Goal: Feedback & Contribution: Contribute content

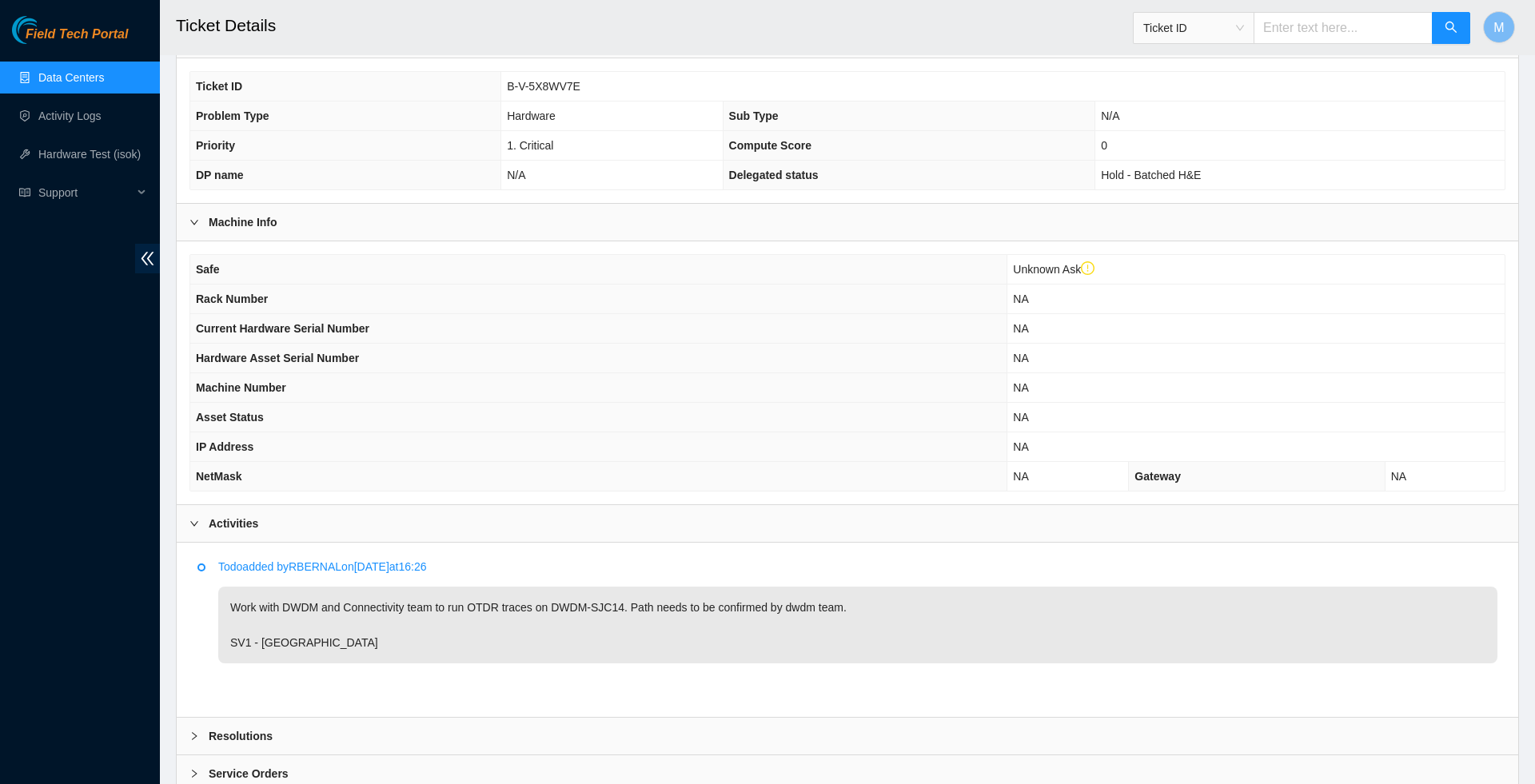
scroll to position [350, 0]
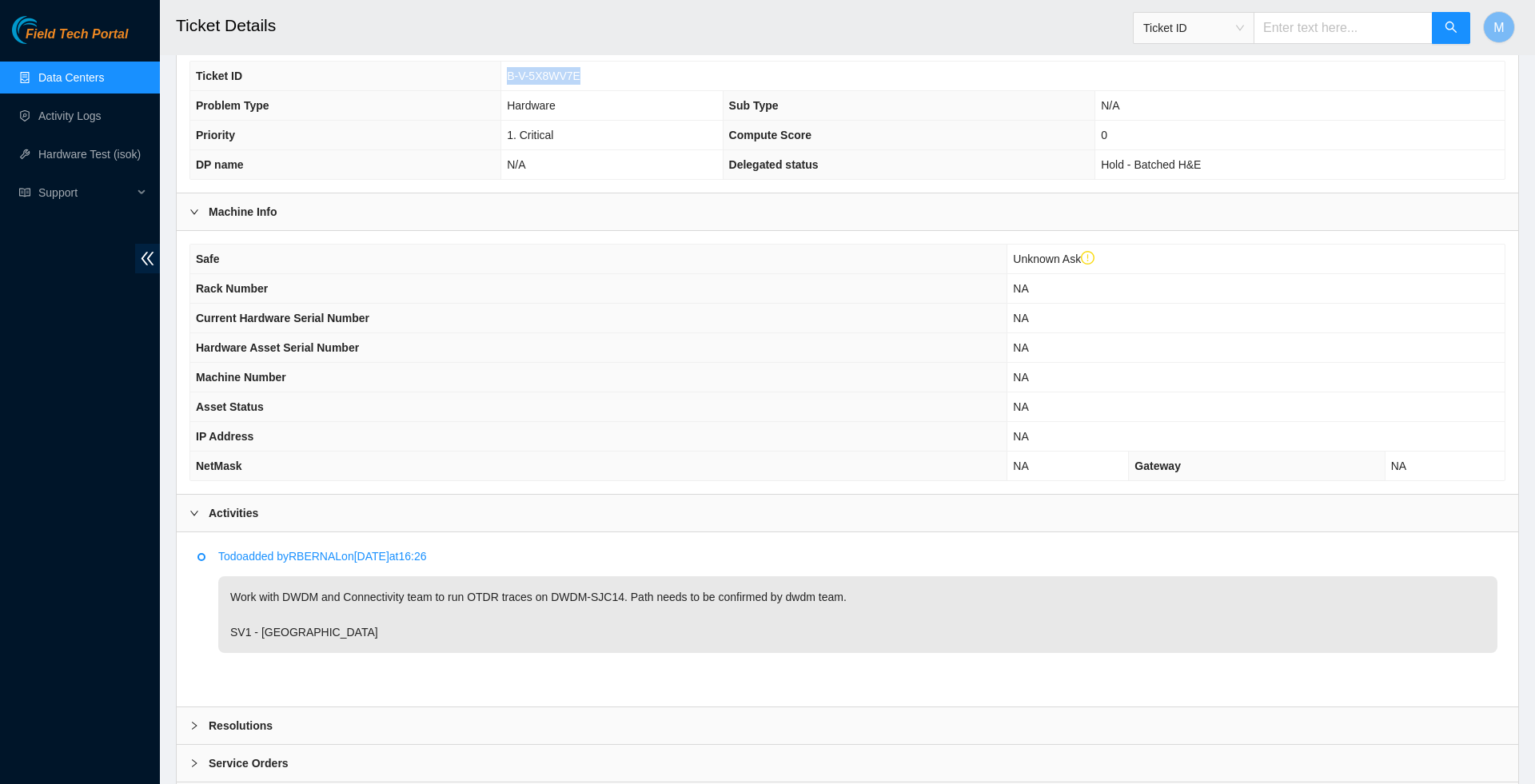
drag, startPoint x: 505, startPoint y: 119, endPoint x: 604, endPoint y: 119, distance: 99.0
click at [603, 91] on td "B-V-5X8WV7E" at bounding box center [1003, 76] width 1004 height 29
copy span "B-V-5X8WV7E"
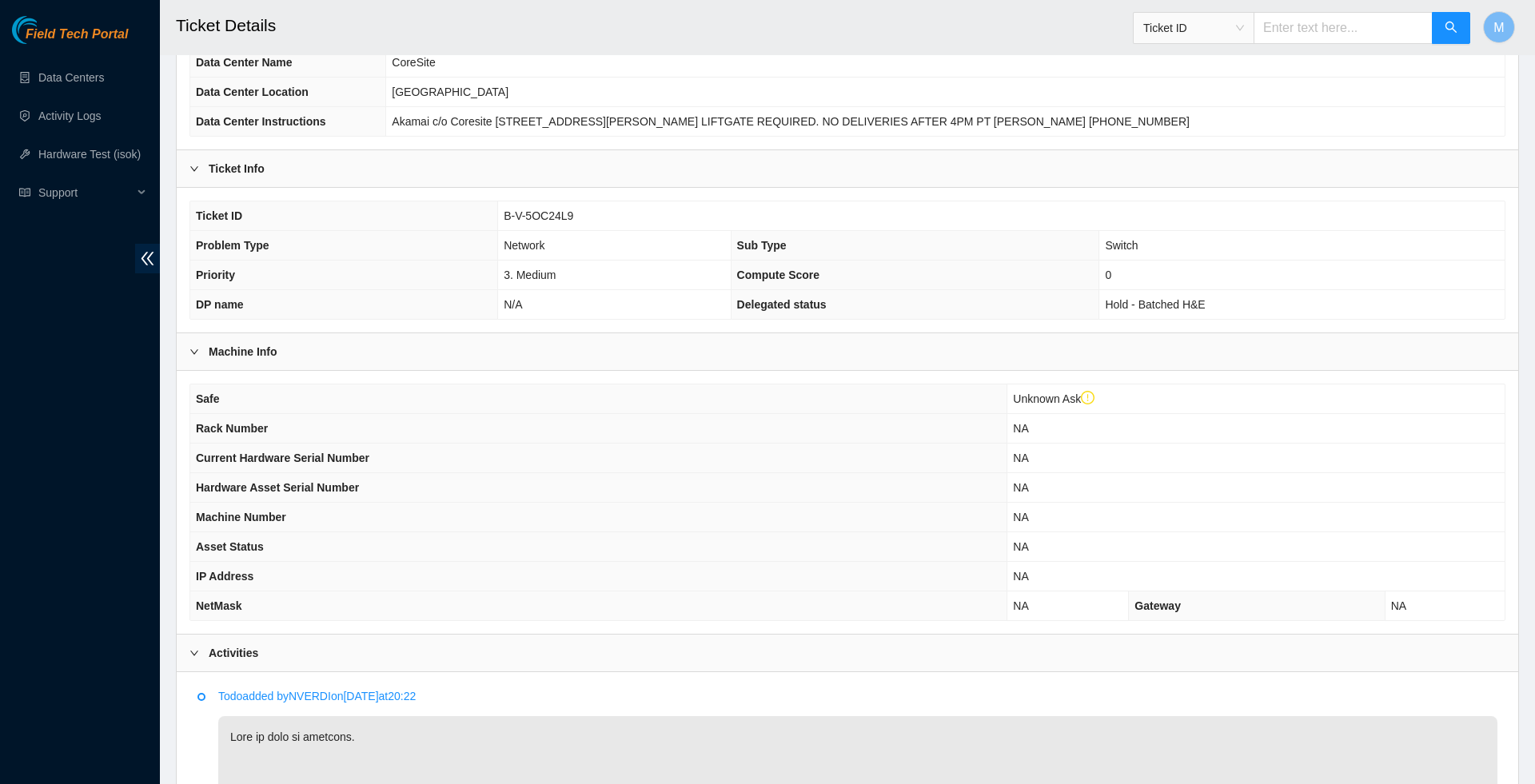
scroll to position [190, 0]
drag, startPoint x: 502, startPoint y: 225, endPoint x: 592, endPoint y: 241, distance: 91.4
click at [592, 241] on tbody "Ticket ID B-V-5OC24L9 Problem Type Network Sub Type Switch Priority 3. Medium C…" at bounding box center [847, 264] width 1315 height 118
click at [598, 232] on td "B-V-5OC24L9" at bounding box center [1001, 219] width 1006 height 29
drag, startPoint x: 502, startPoint y: 225, endPoint x: 584, endPoint y: 225, distance: 82.0
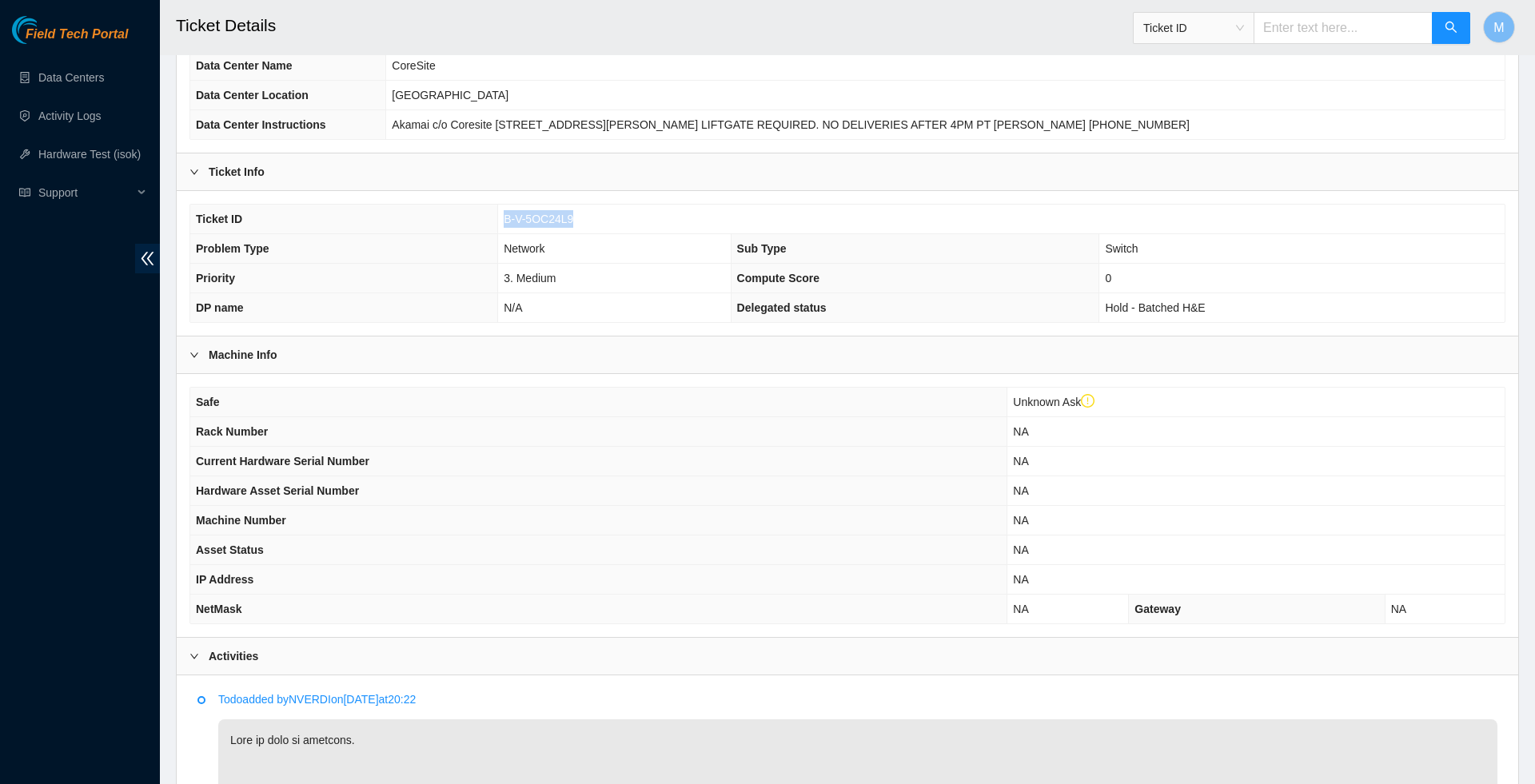
click at [580, 225] on td "B-V-5OC24L9" at bounding box center [1001, 219] width 1006 height 29
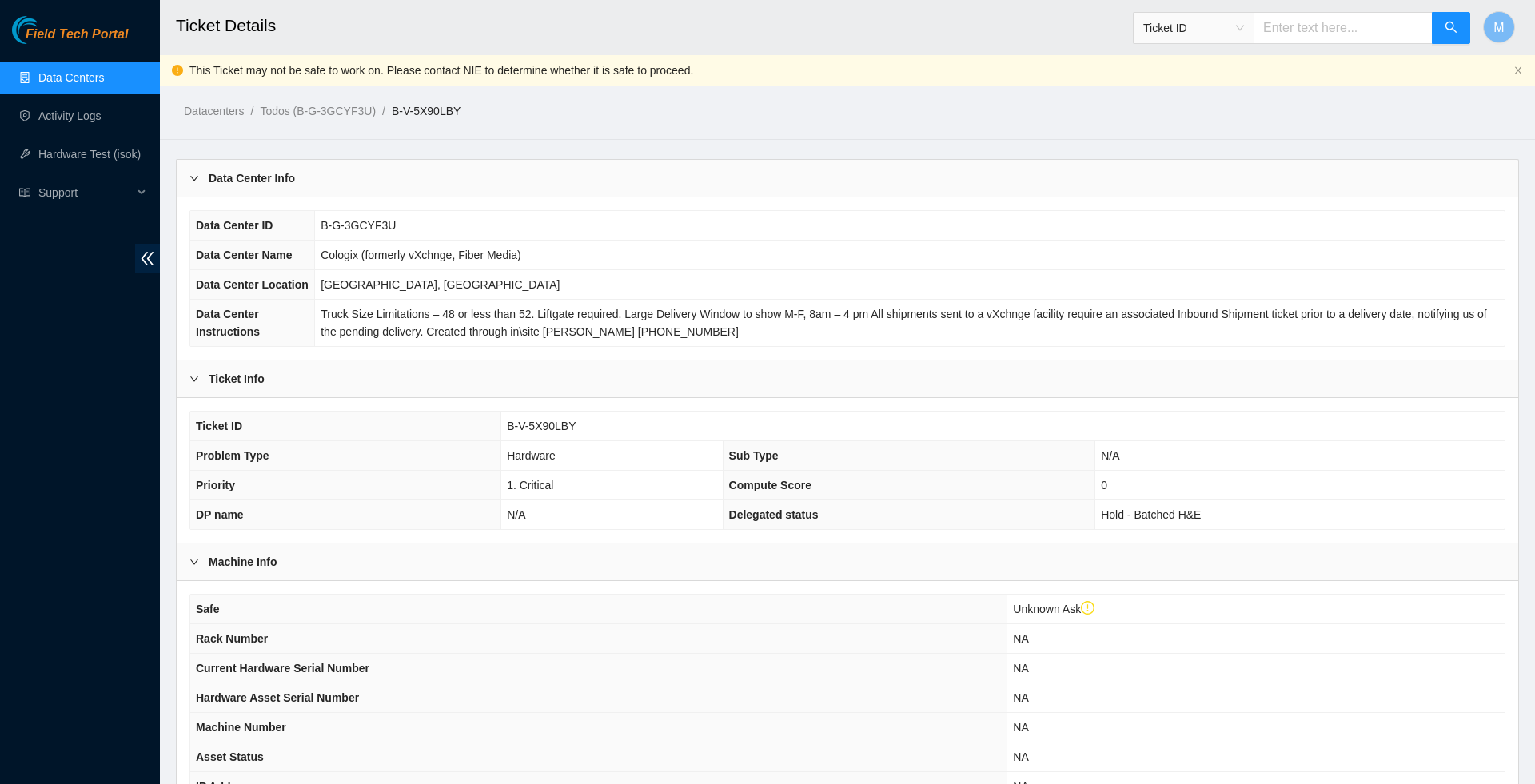
scroll to position [372, 0]
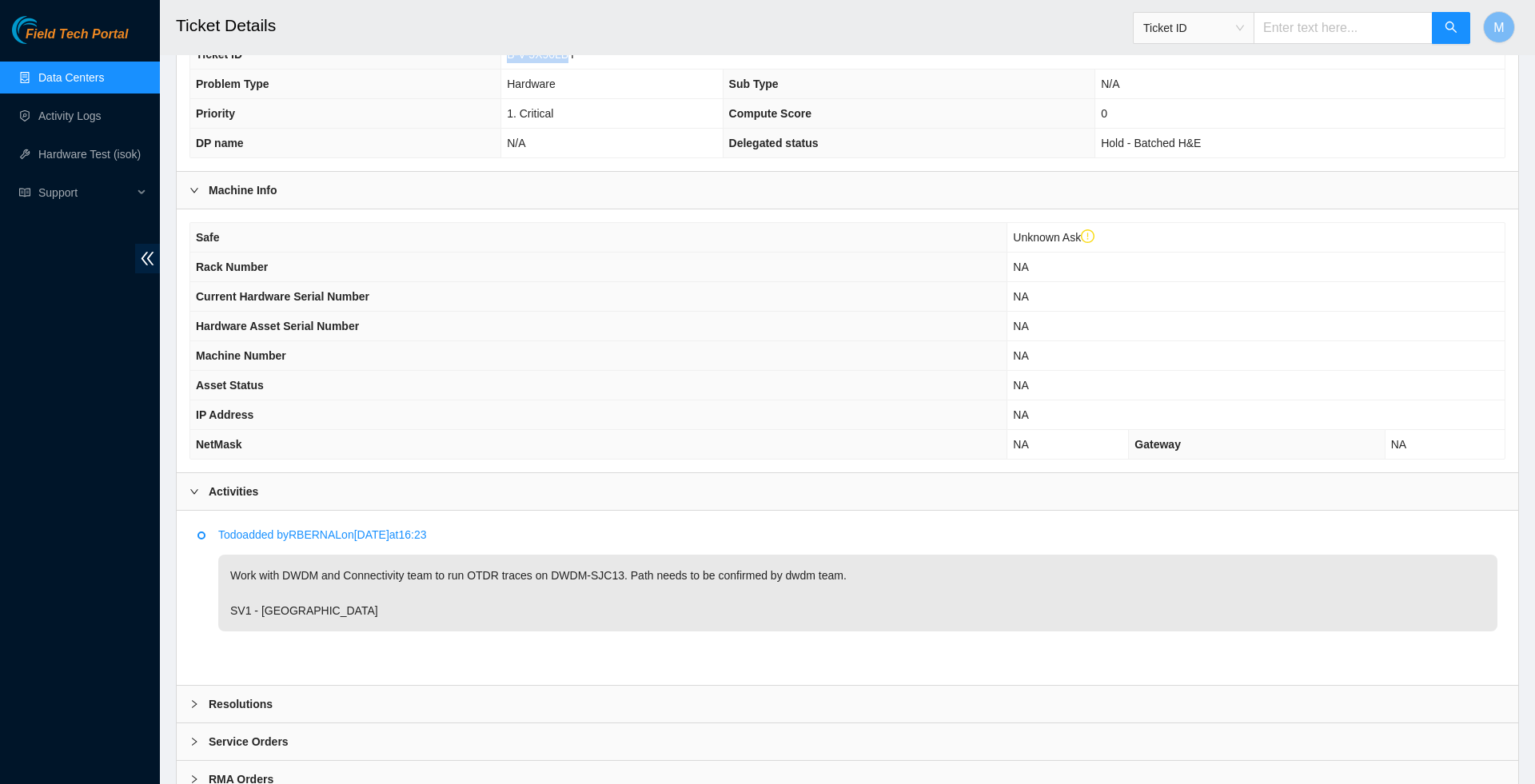
drag, startPoint x: 578, startPoint y: 94, endPoint x: 490, endPoint y: 101, distance: 88.3
click at [490, 69] on tr "Ticket ID B-V-5X90LBY" at bounding box center [847, 54] width 1315 height 29
click at [490, 69] on th "Ticket ID" at bounding box center [345, 54] width 311 height 29
drag, startPoint x: 507, startPoint y: 98, endPoint x: 628, endPoint y: 98, distance: 121.0
click at [628, 69] on td "B-V-5X90LBY" at bounding box center [1003, 54] width 1004 height 29
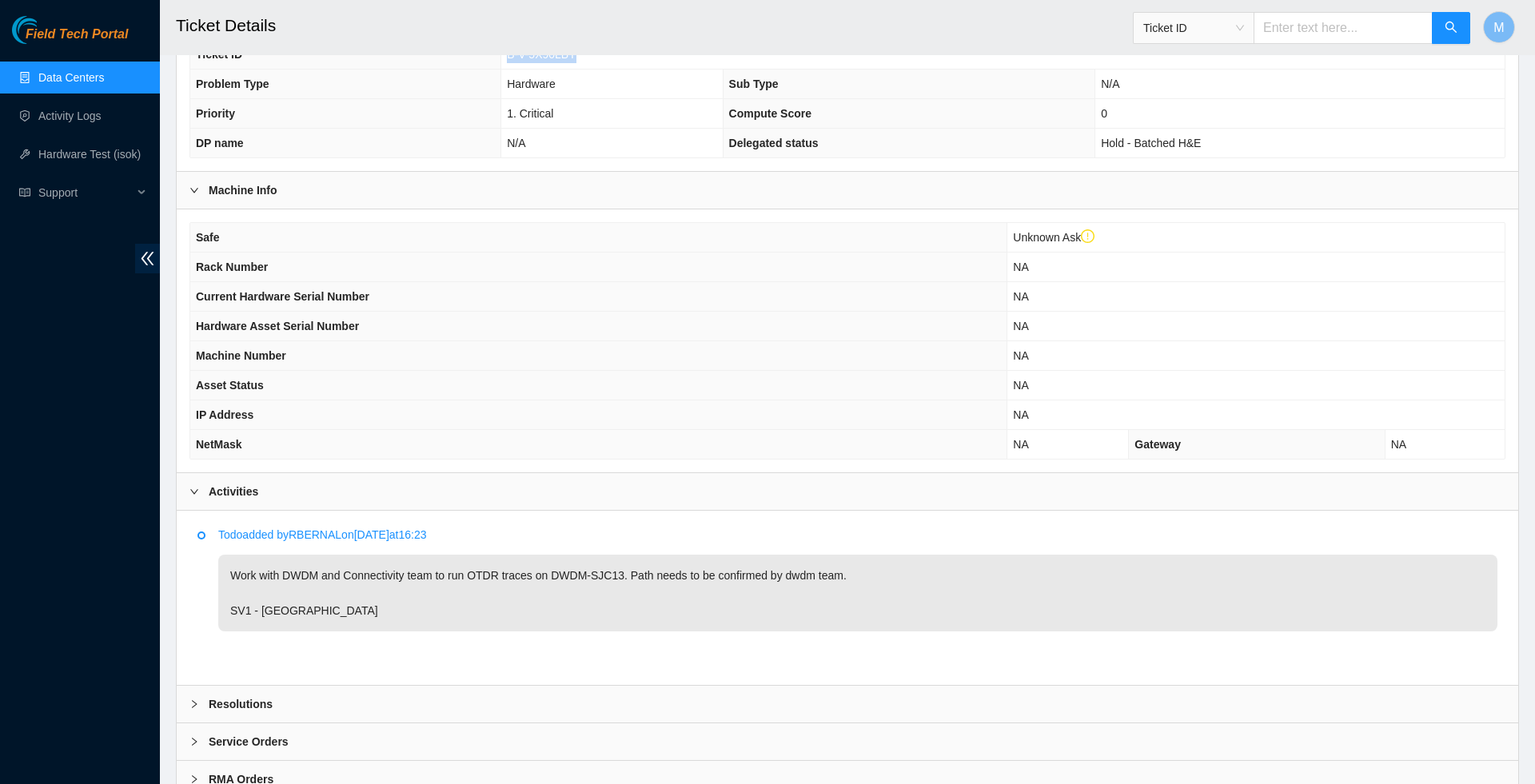
copy span "B-V-5X90LBY"
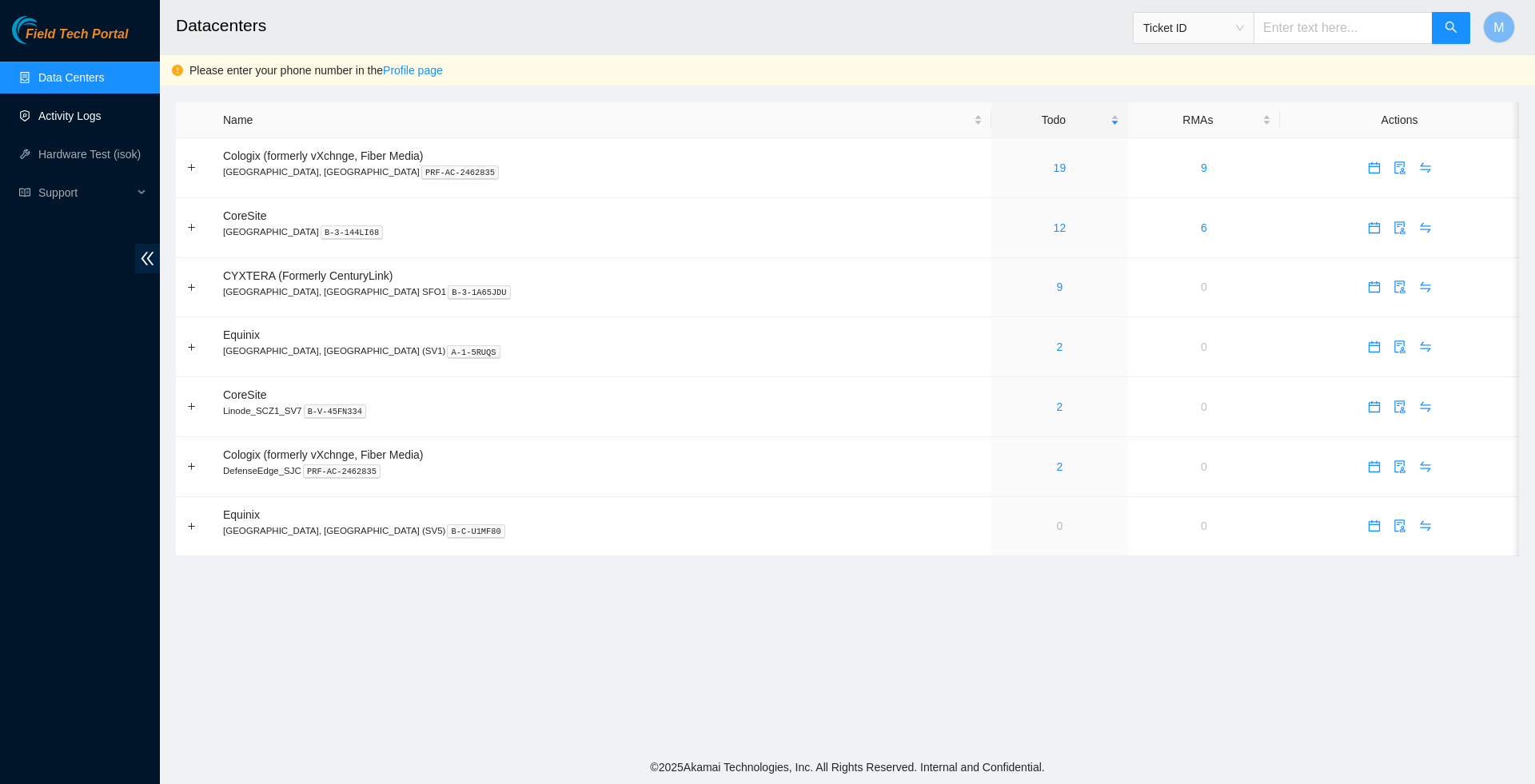
click at [77, 117] on link "Activity Logs" at bounding box center [70, 116] width 63 height 12
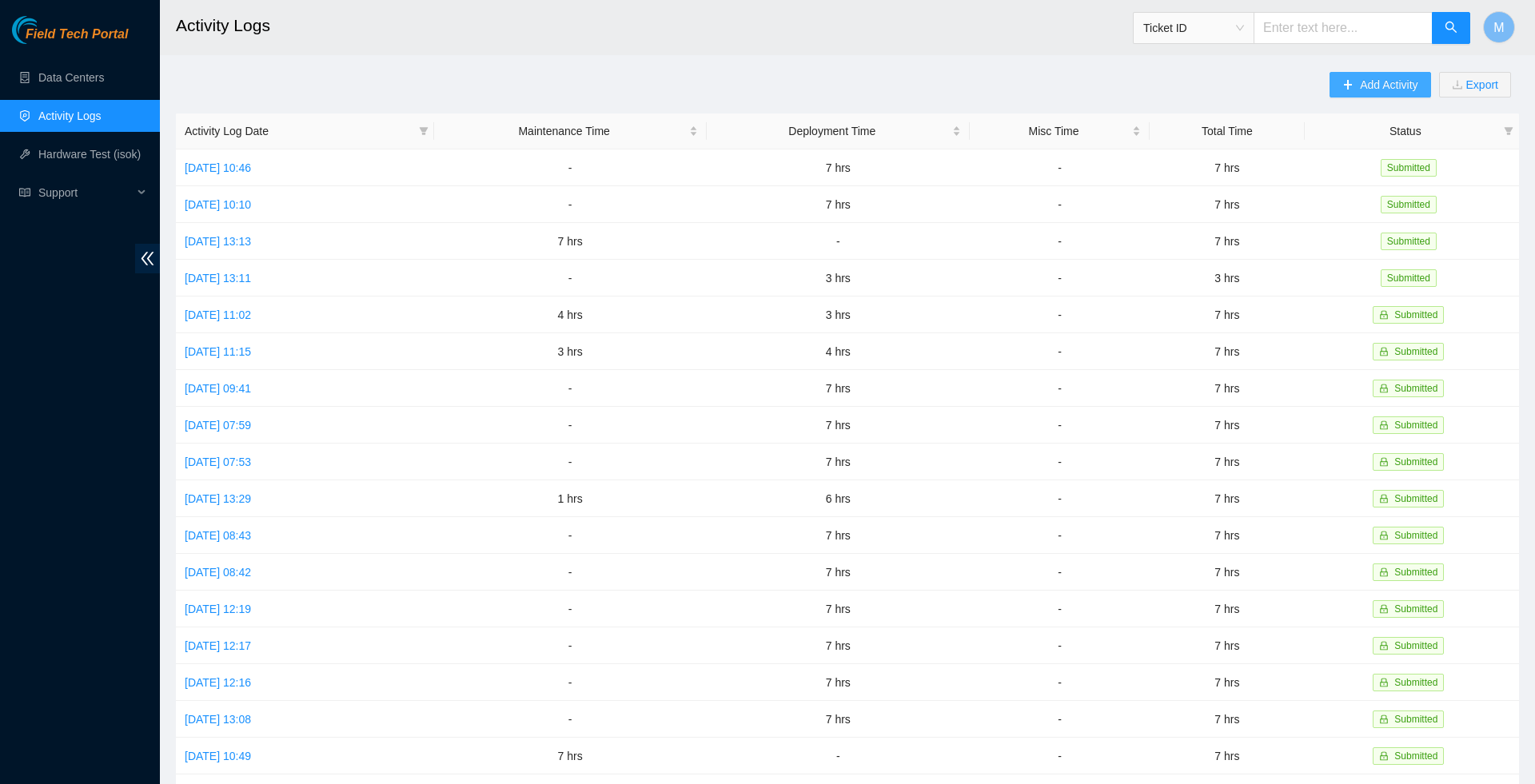
click at [1364, 88] on span "Add Activity" at bounding box center [1389, 85] width 58 height 18
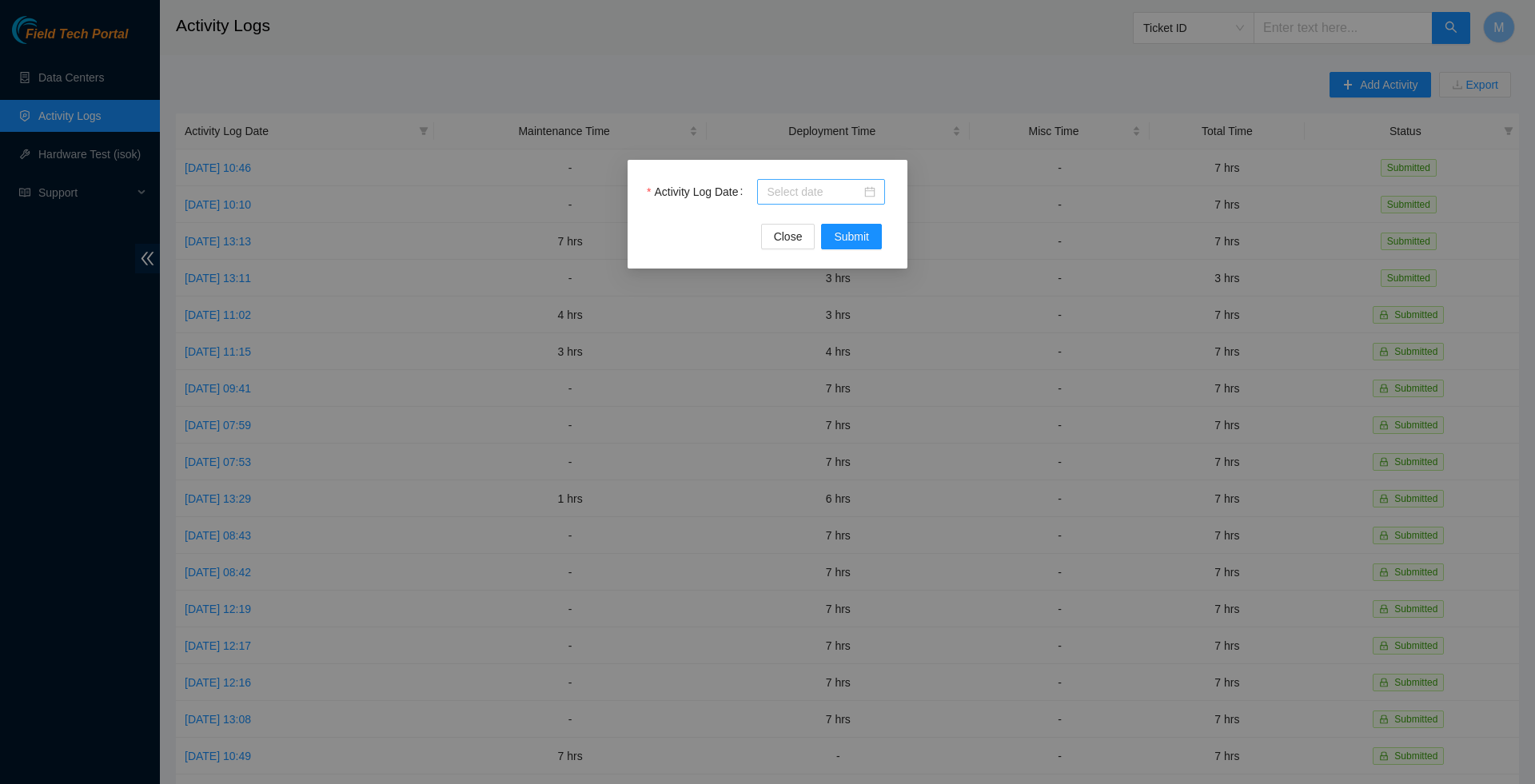
click at [866, 196] on div at bounding box center [821, 192] width 109 height 18
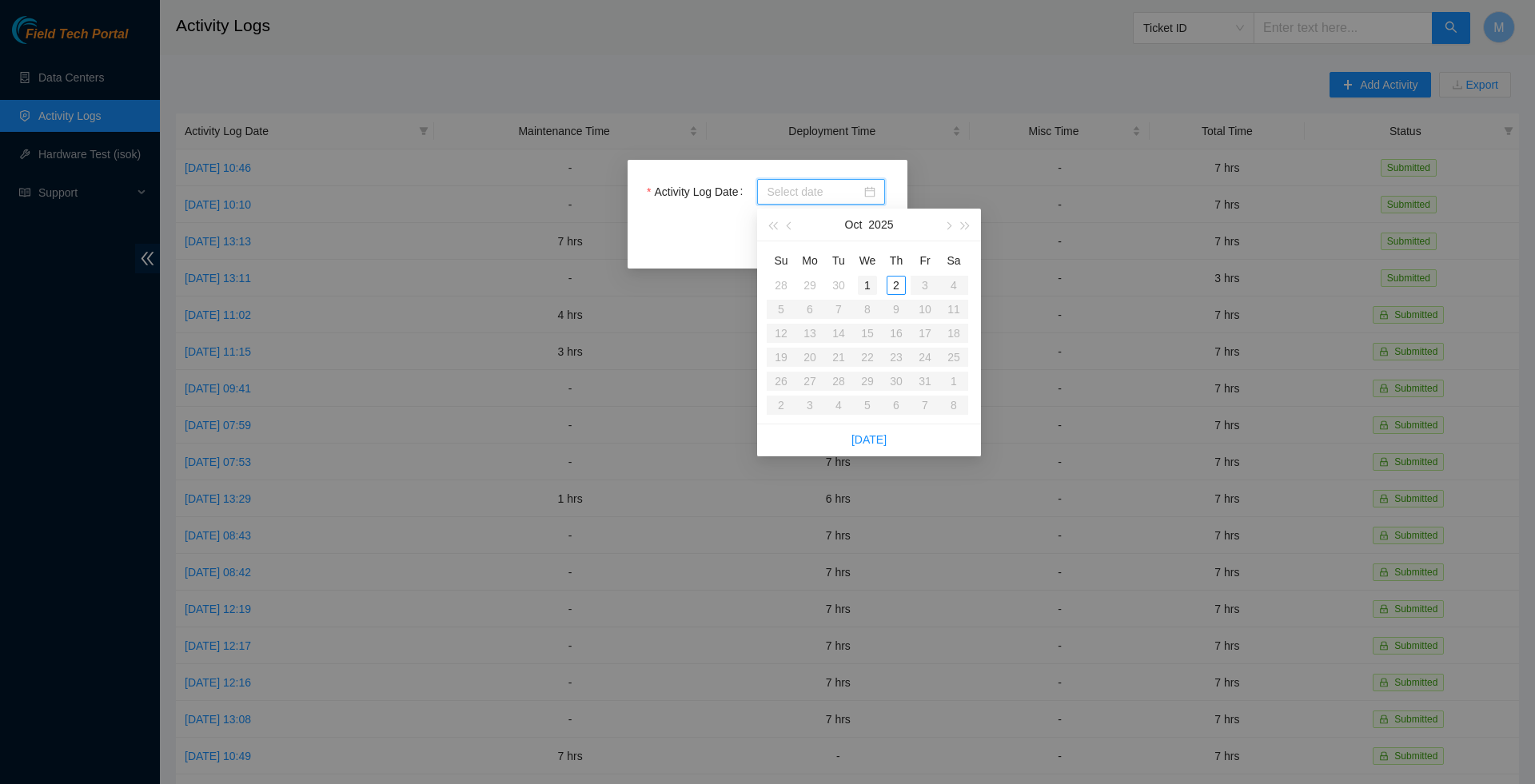
type input "[DATE]"
click at [866, 282] on div "1" at bounding box center [867, 285] width 20 height 20
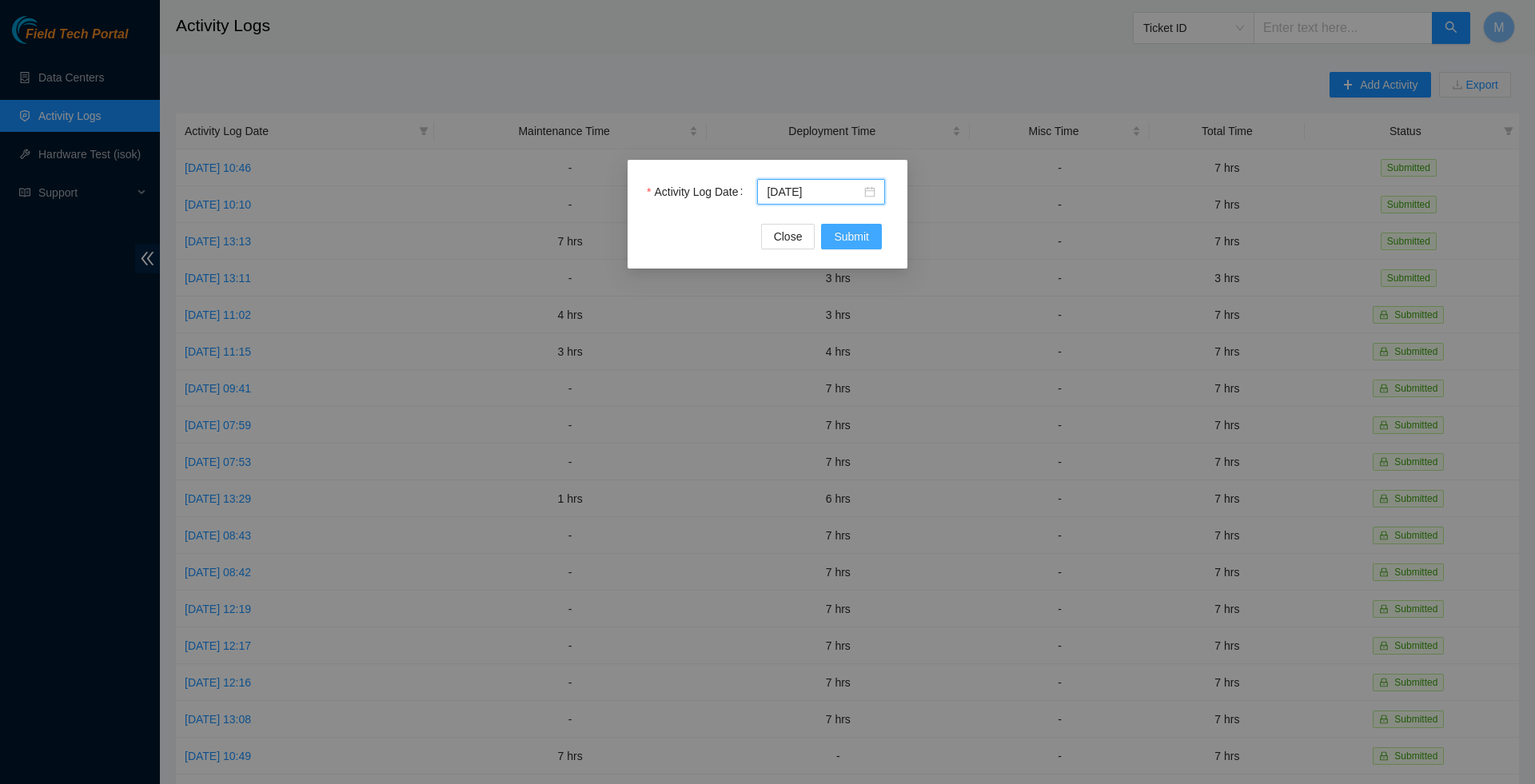
click at [858, 238] on span "Submit" at bounding box center [851, 237] width 35 height 18
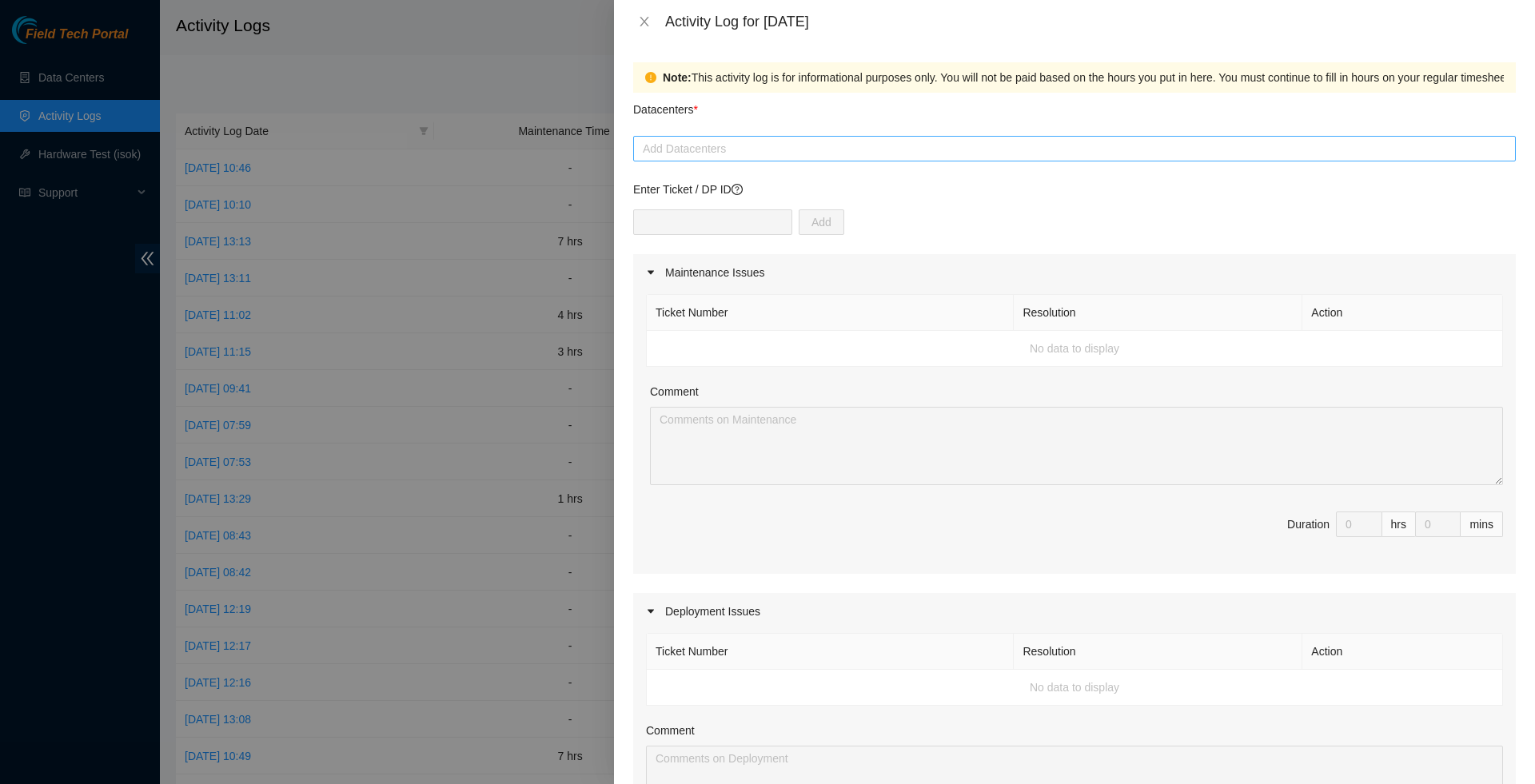
click at [804, 153] on div at bounding box center [1074, 149] width 874 height 20
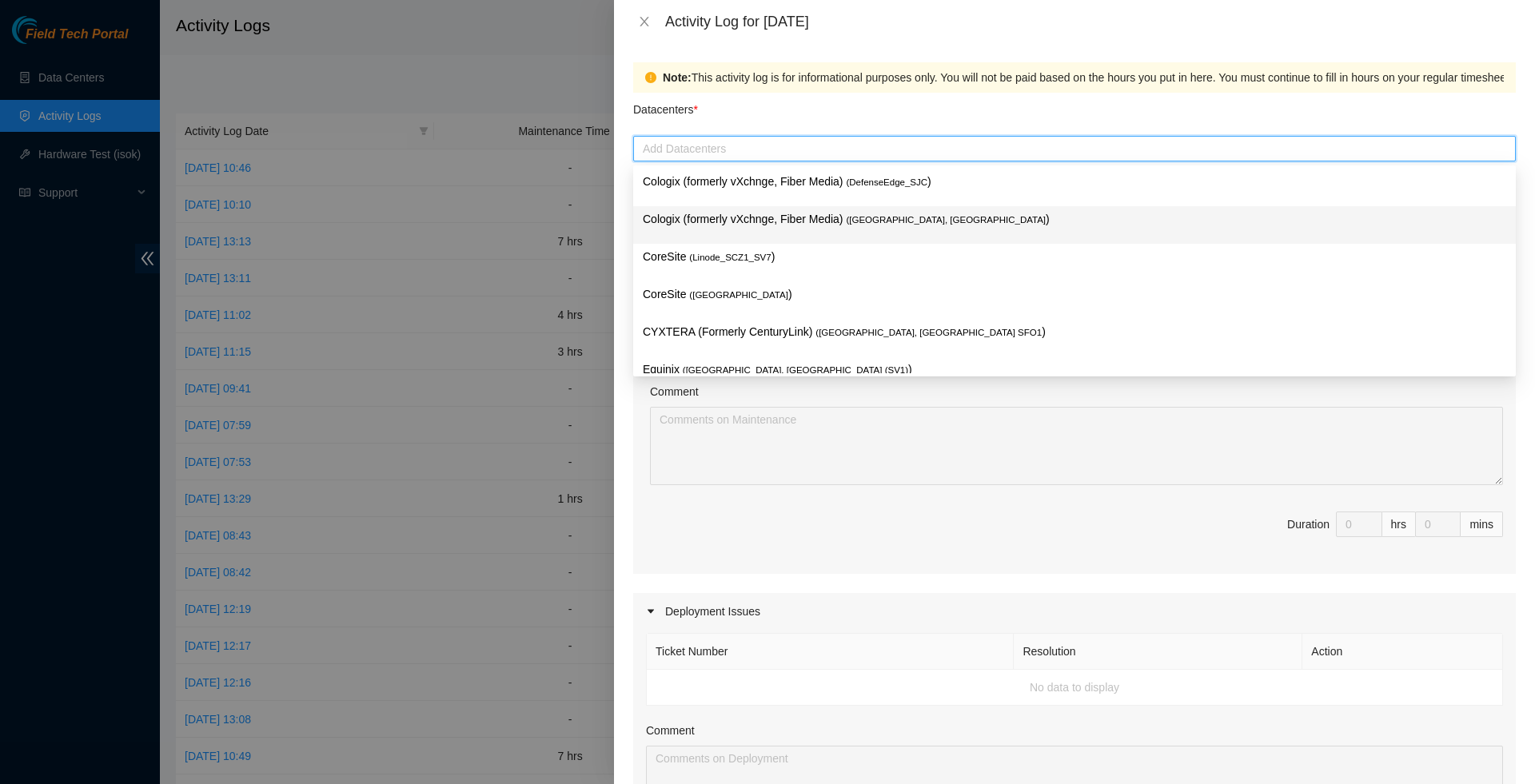
click at [729, 214] on p "Cologix (formerly vXchnge, Fiber Media) ( Santa Clara, CA )" at bounding box center [1074, 219] width 864 height 19
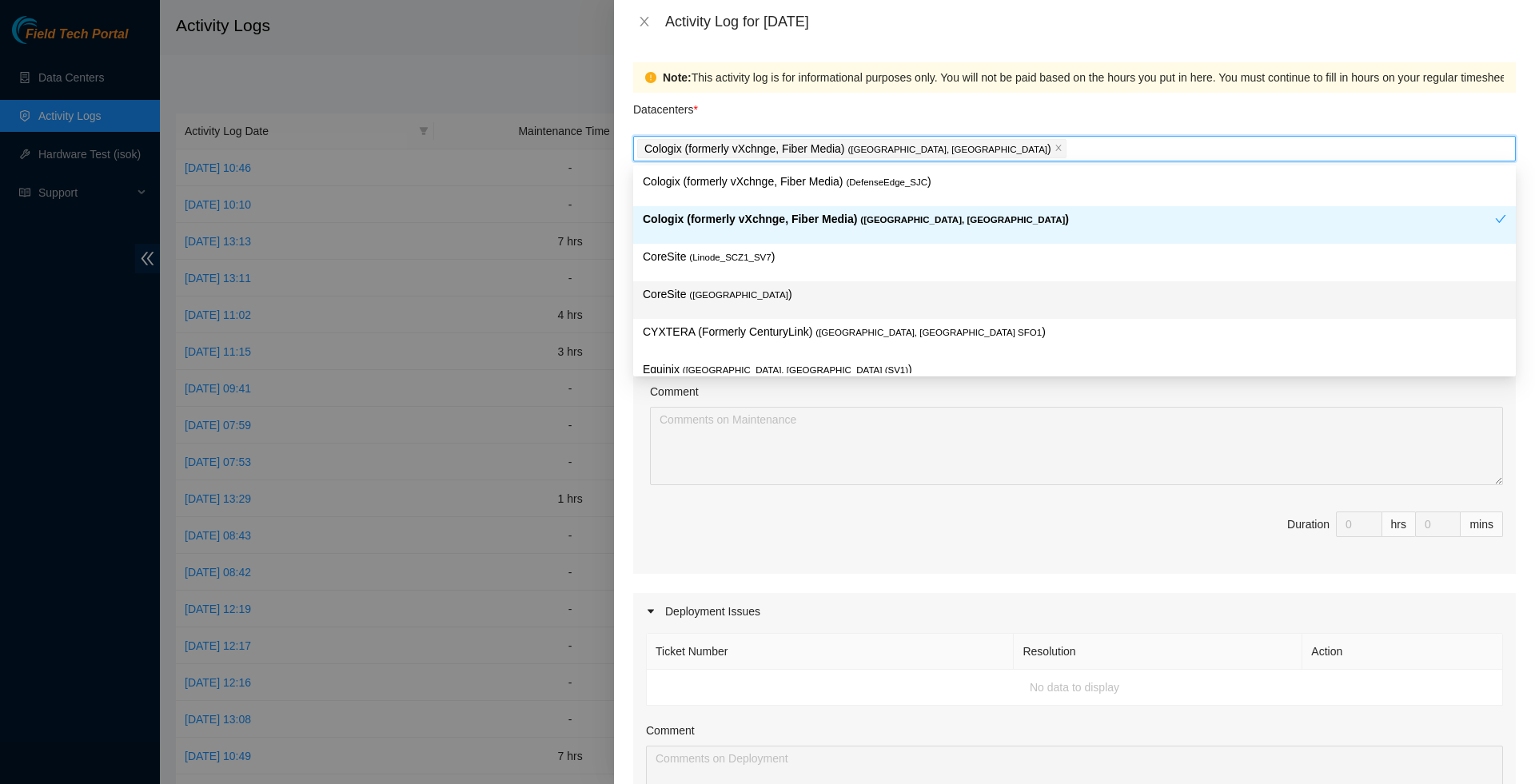
click at [759, 298] on span "( Santa Clara, CA SV4" at bounding box center [738, 295] width 99 height 10
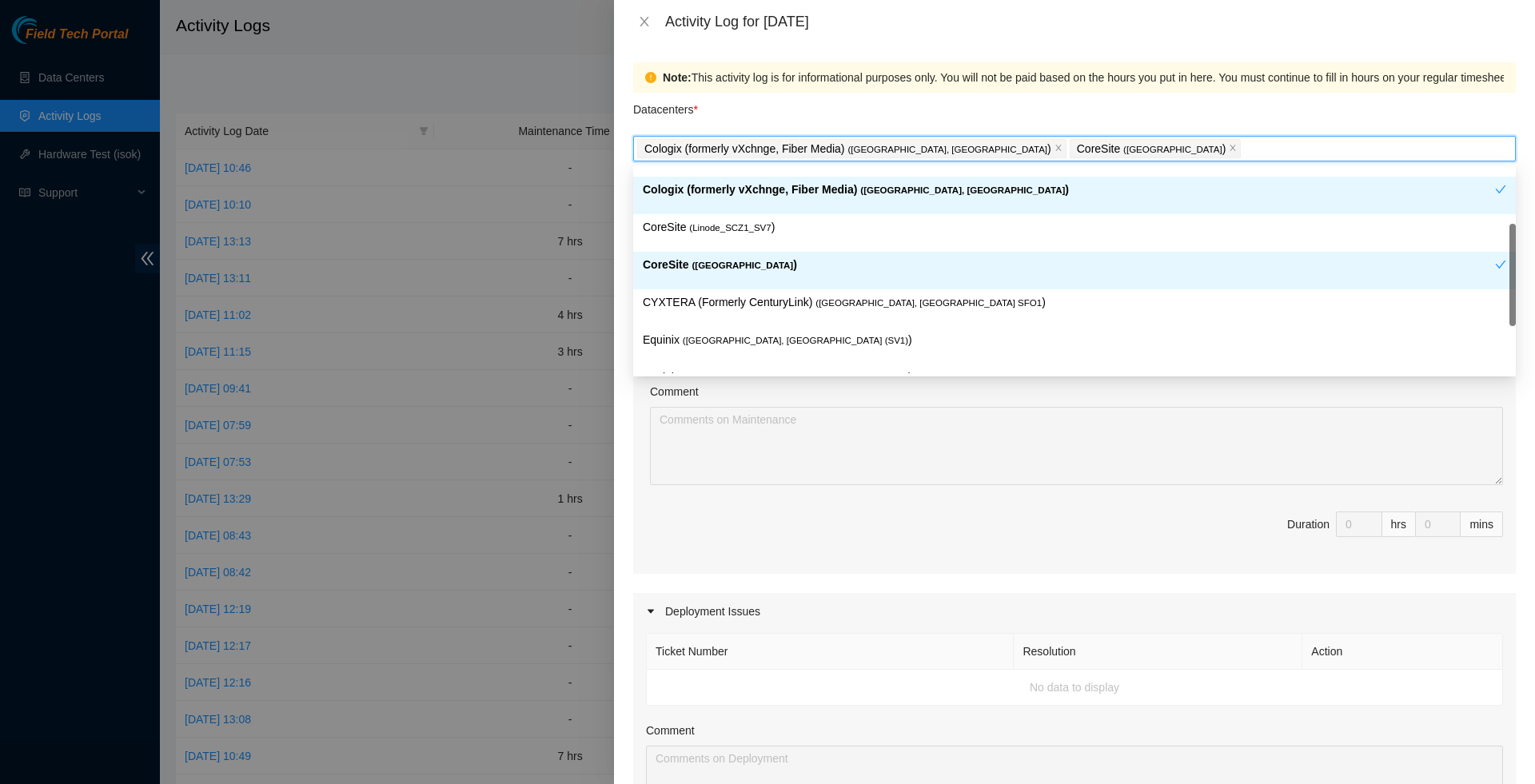
scroll to position [29, 0]
click at [749, 344] on span "( San Jose, CA (SV1)" at bounding box center [795, 341] width 226 height 10
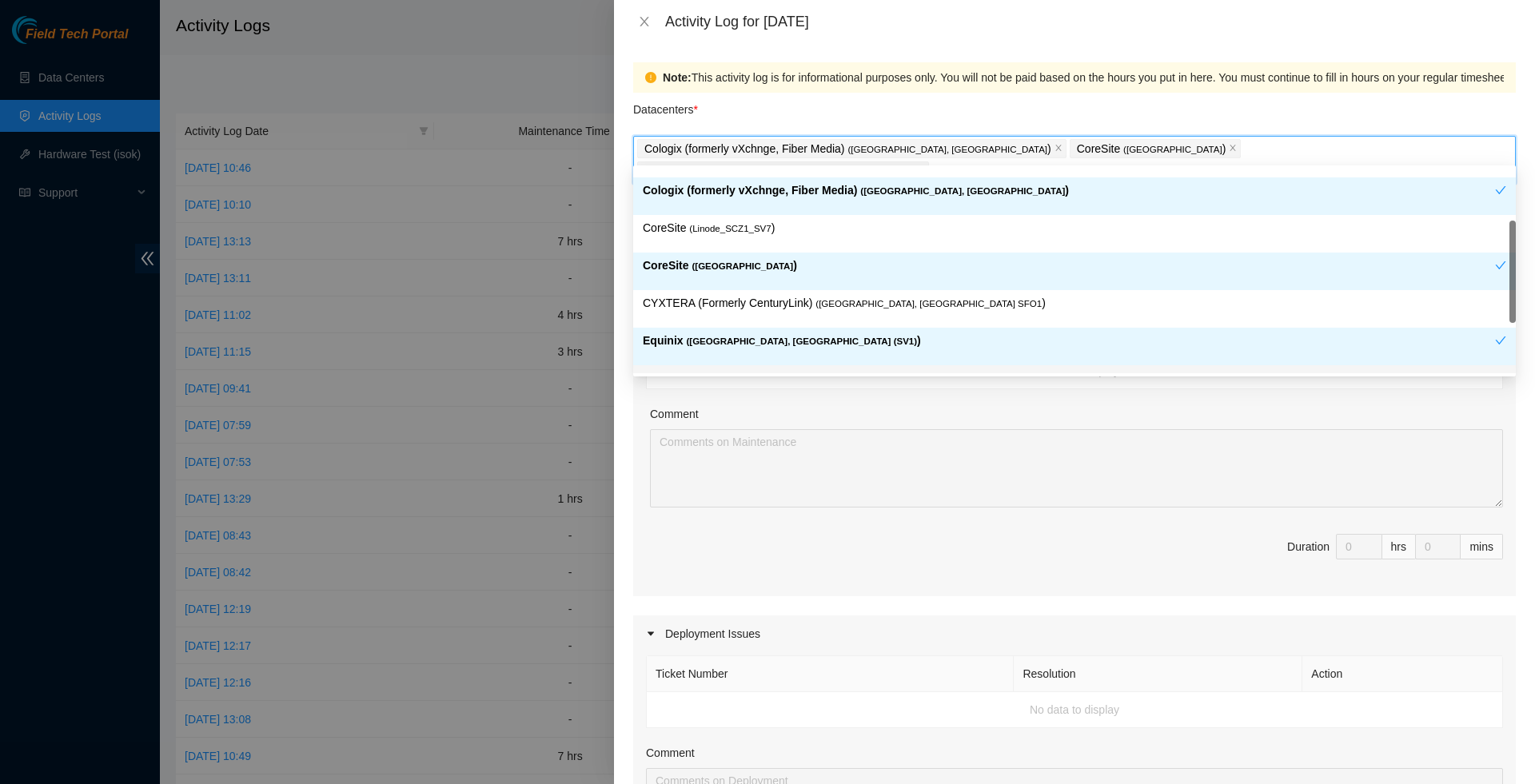
click at [746, 582] on div "Ticket Number Resolution Action No data to display Comment Duration 0 hrs 0 mins" at bounding box center [1074, 455] width 882 height 283
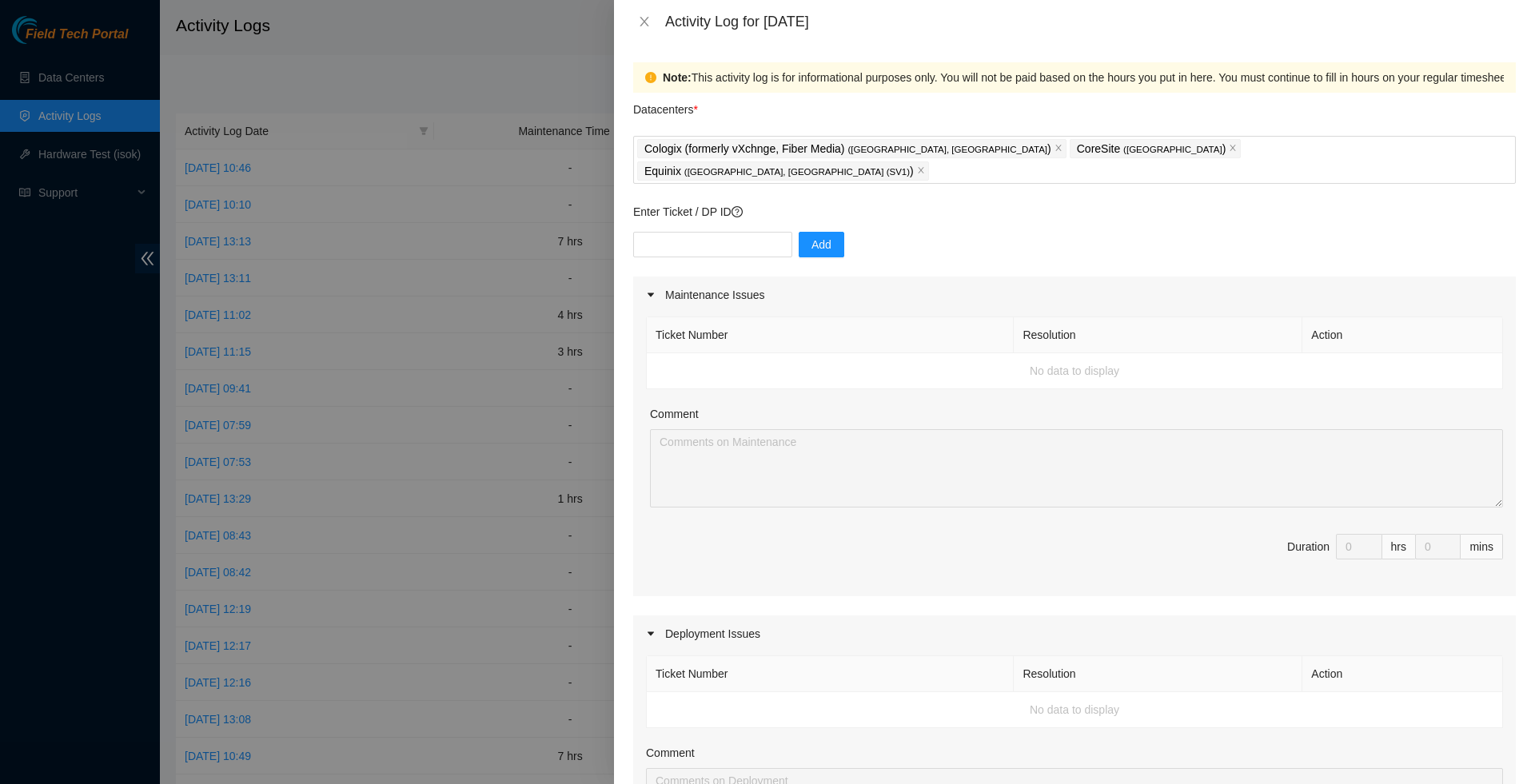
scroll to position [24, 0]
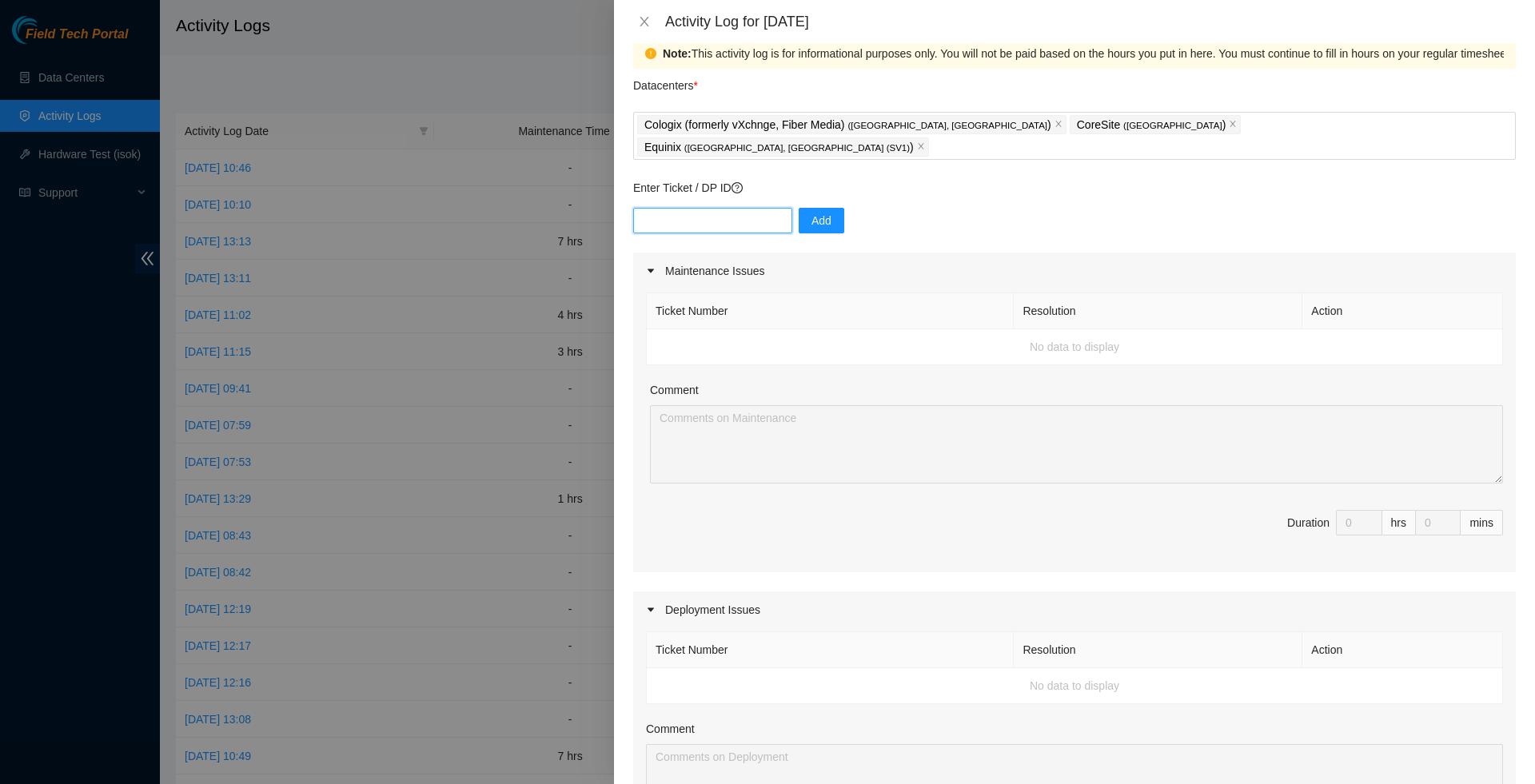
click at [733, 208] on input "text" at bounding box center [712, 220] width 159 height 26
paste input "B-V-5OC24L9"
type input "B-V-5OC24L9"
click at [800, 1] on div "Activity Log for 01-10-2025" at bounding box center [1074, 21] width 921 height 43
click at [844, 208] on button "Add" at bounding box center [821, 220] width 45 height 26
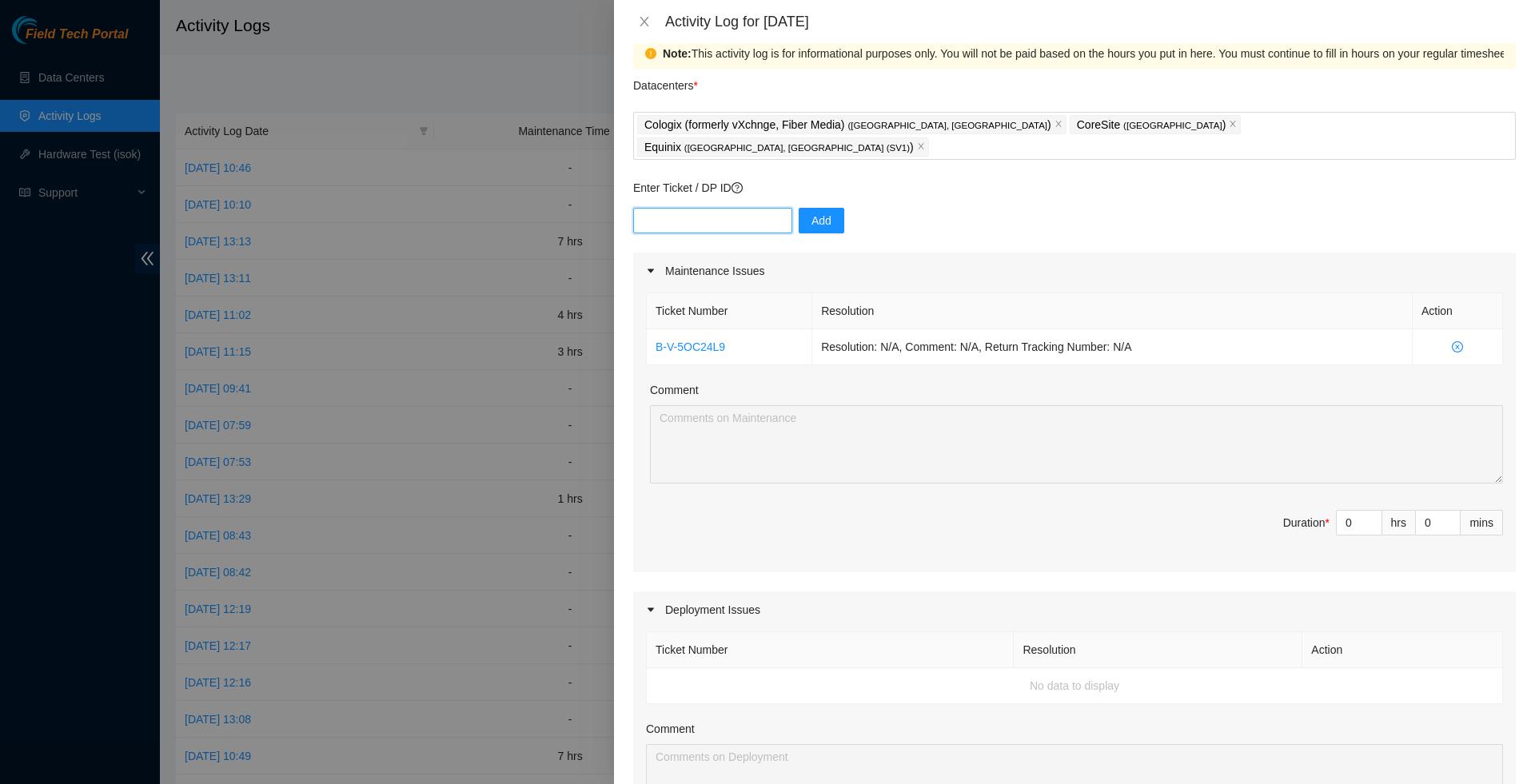
click at [736, 208] on input "text" at bounding box center [712, 220] width 159 height 26
paste input "B-V-5LMLL9A"
type input "B-V-5LMLL9A"
click at [814, 208] on button "Add" at bounding box center [821, 220] width 45 height 26
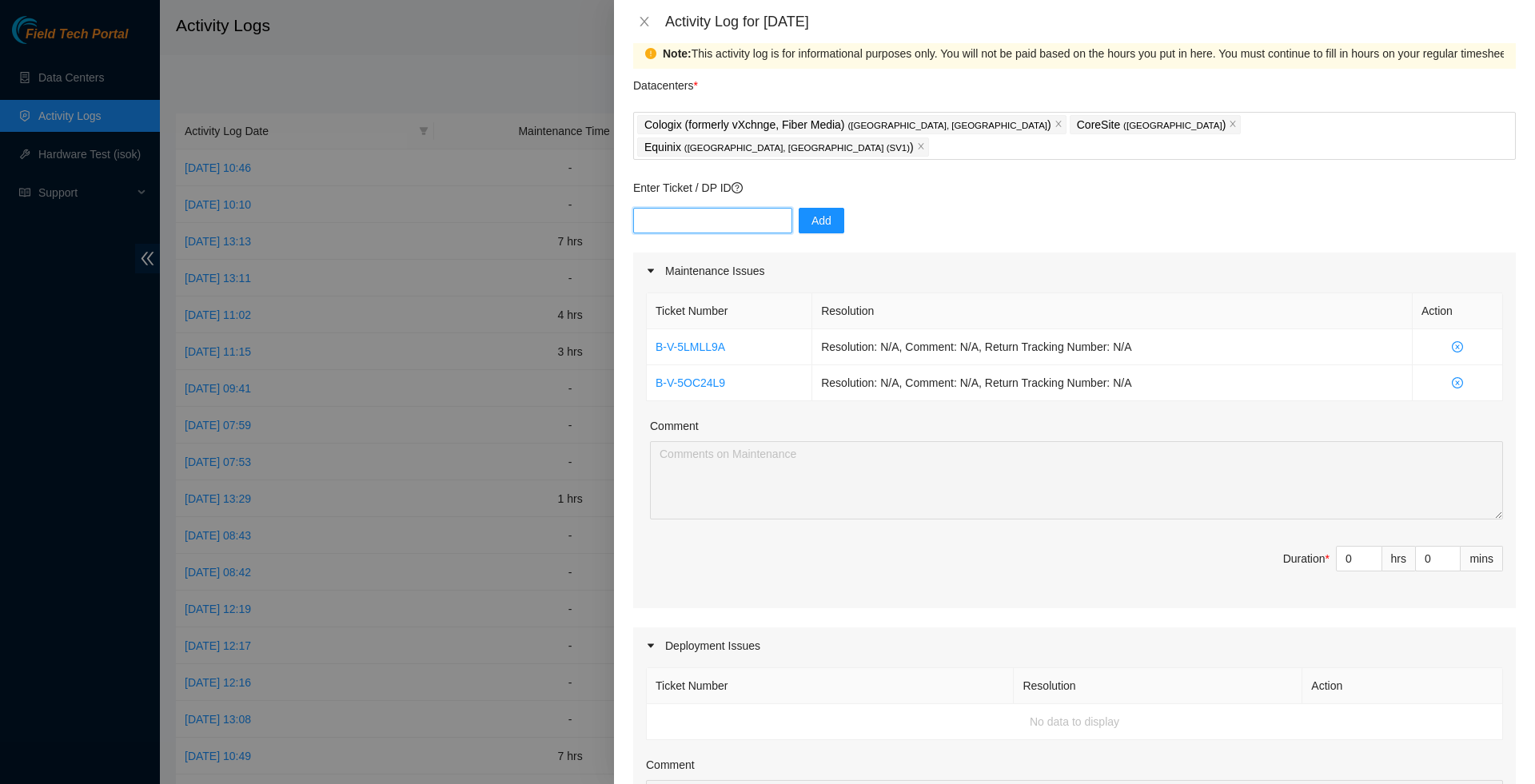
click at [742, 208] on input "text" at bounding box center [712, 220] width 159 height 26
paste input "B-V-5X8WV7E"
type input "B-V-5X8WV7E"
click at [826, 208] on button "Add" at bounding box center [821, 220] width 45 height 26
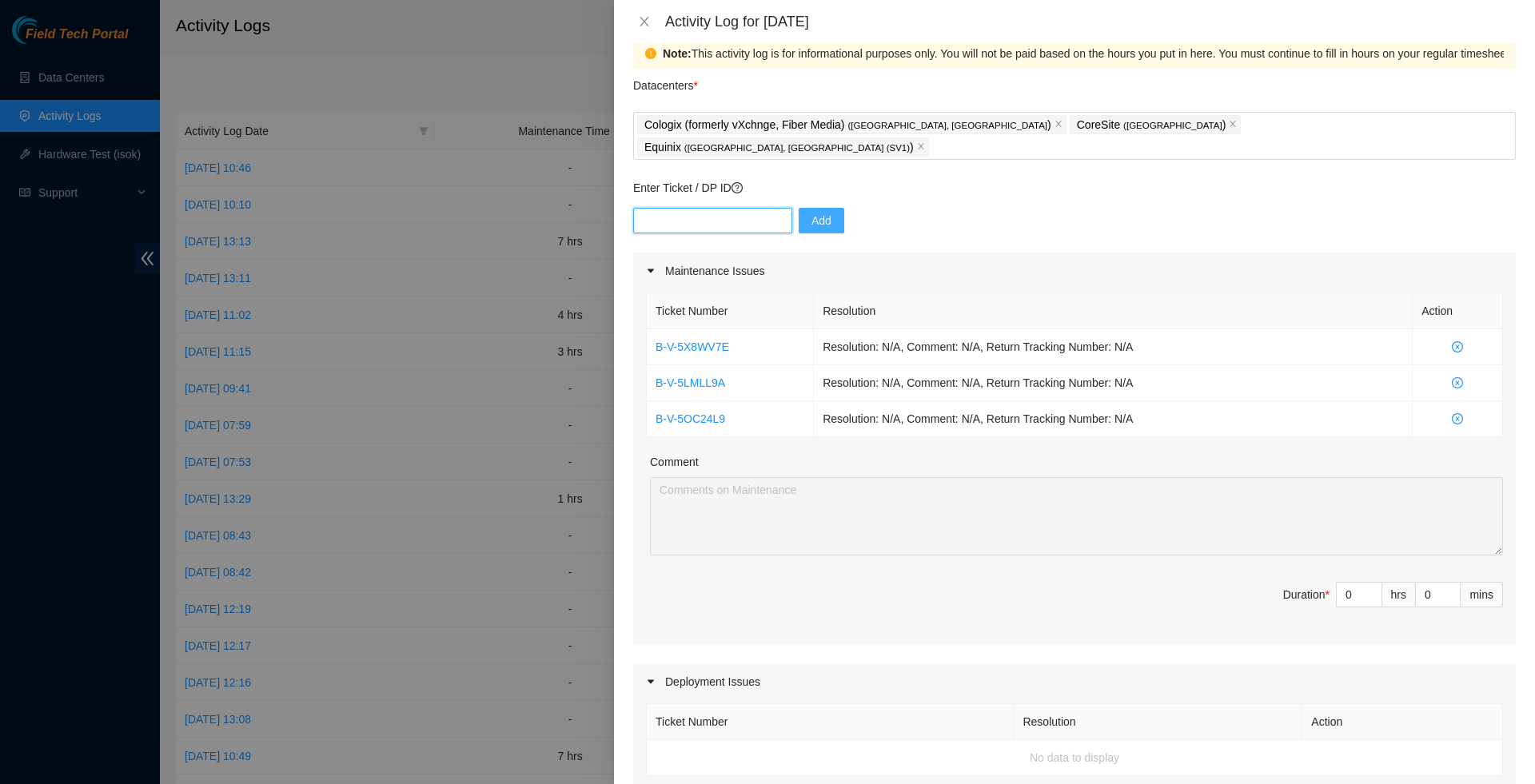
click at [731, 208] on input "text" at bounding box center [712, 220] width 159 height 26
paste input "B-V-5X90LBY"
type input "B-V-5X90LBY"
click at [826, 212] on span "Add" at bounding box center [821, 221] width 20 height 18
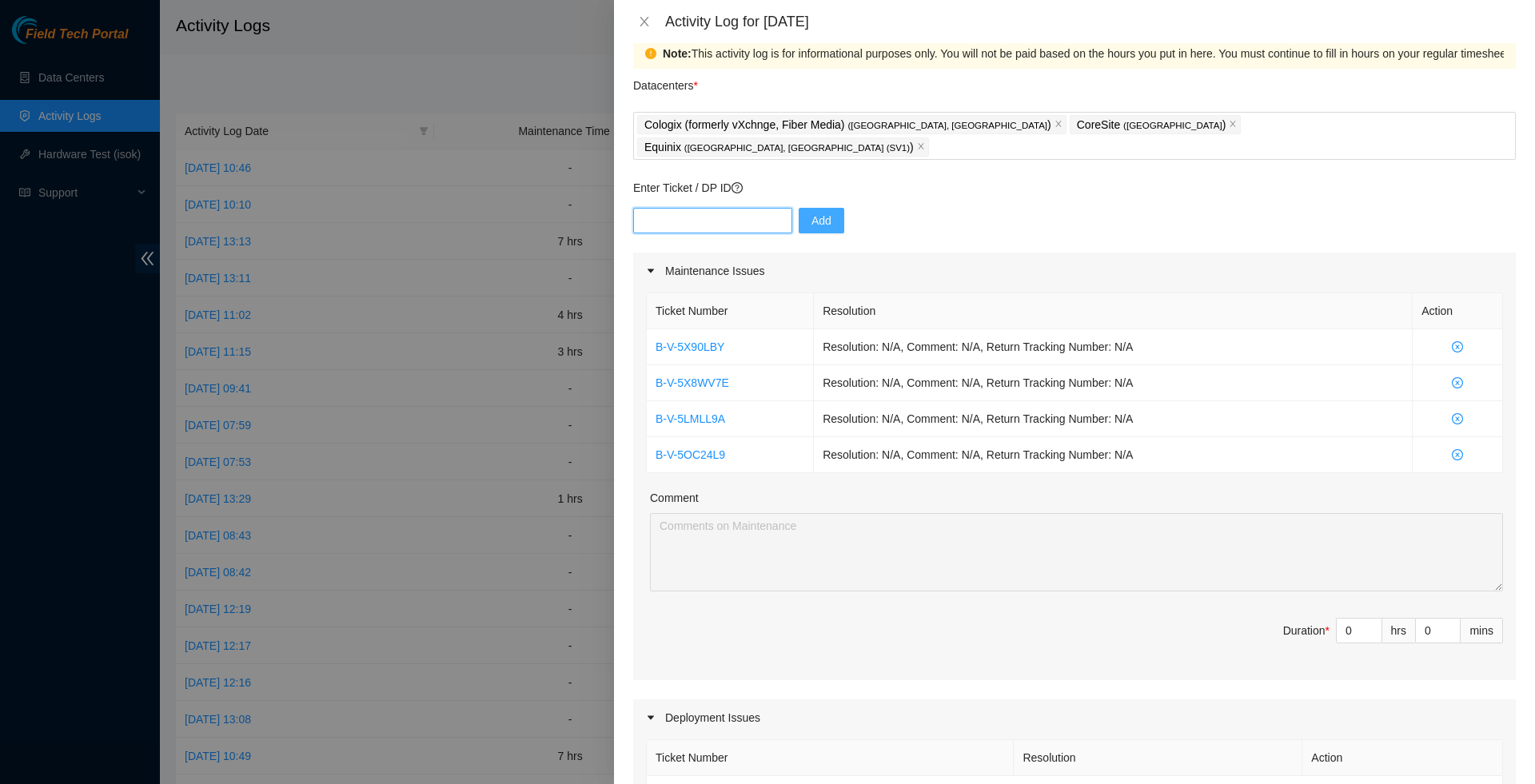
click at [752, 208] on input "text" at bounding box center [712, 220] width 159 height 26
paste input "80646"
type input "DP80646"
click at [832, 212] on span "Add" at bounding box center [821, 221] width 20 height 18
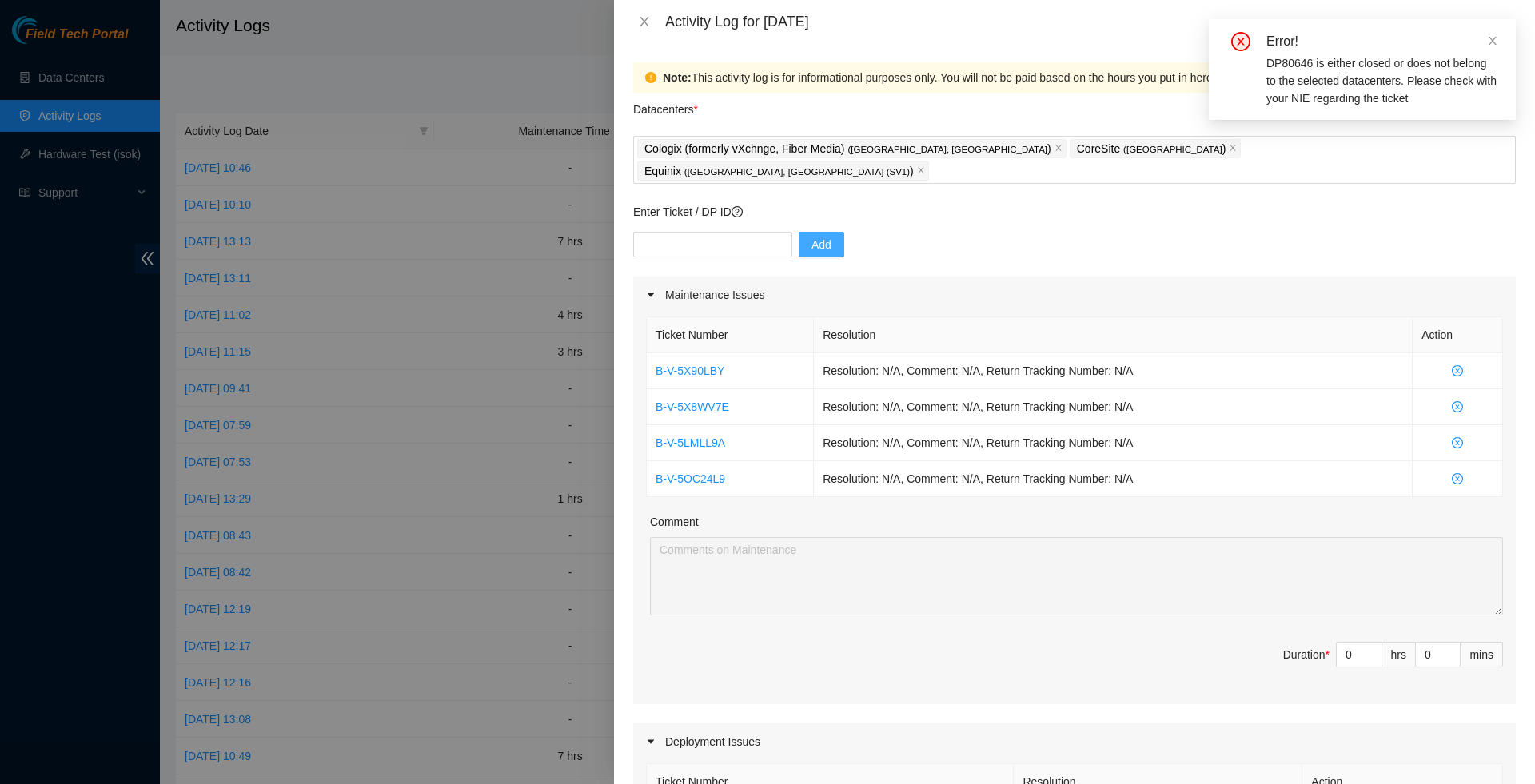
scroll to position [0, 0]
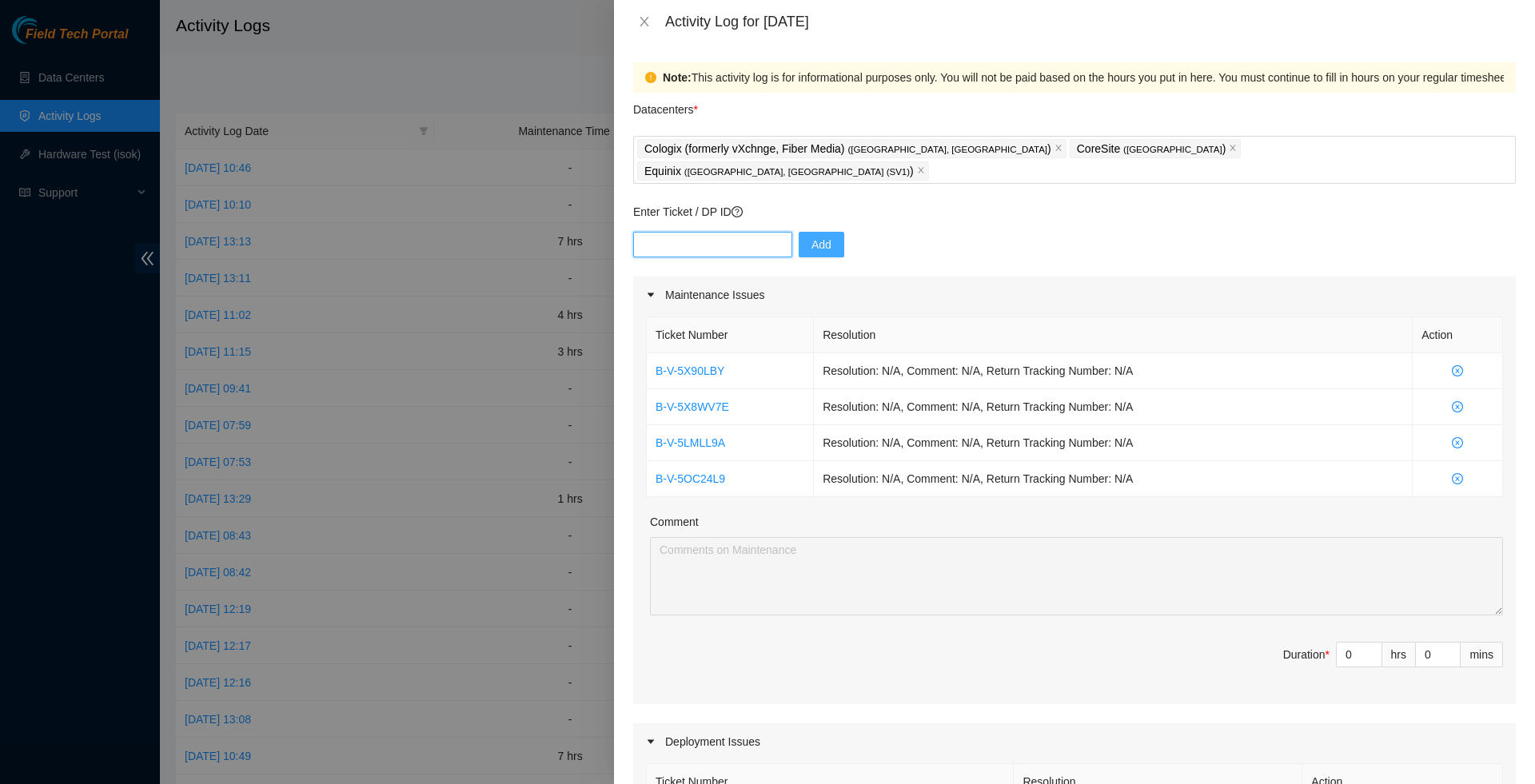
click at [768, 232] on input "text" at bounding box center [712, 244] width 159 height 26
paste input "80646"
click at [644, 232] on input "80646" at bounding box center [712, 244] width 159 height 26
type input "DP80646"
click at [830, 235] on button "Add" at bounding box center [821, 244] width 45 height 26
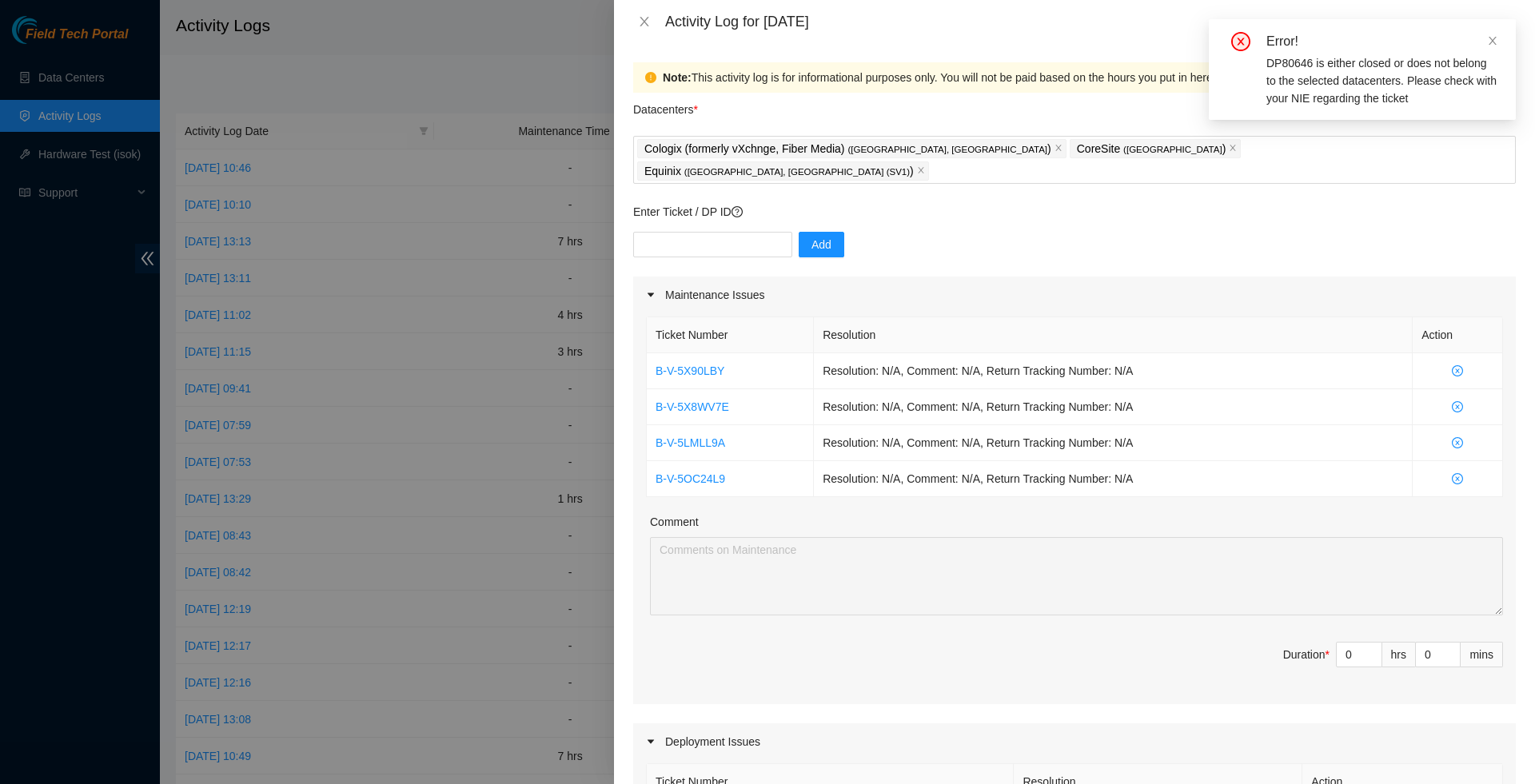
click at [1052, 276] on div "Maintenance Issues" at bounding box center [1074, 294] width 882 height 37
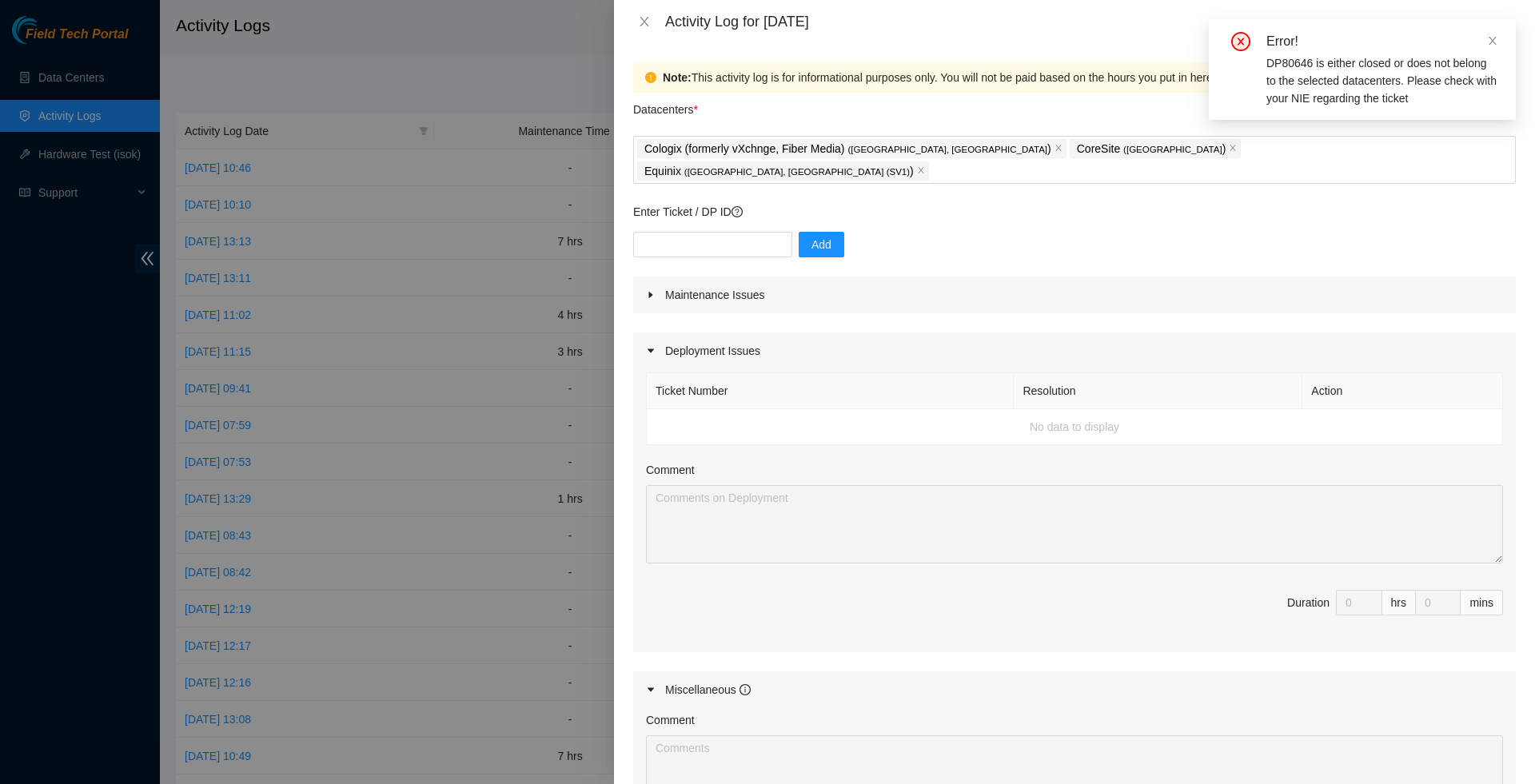
click at [1159, 276] on div "Maintenance Issues" at bounding box center [1074, 294] width 882 height 37
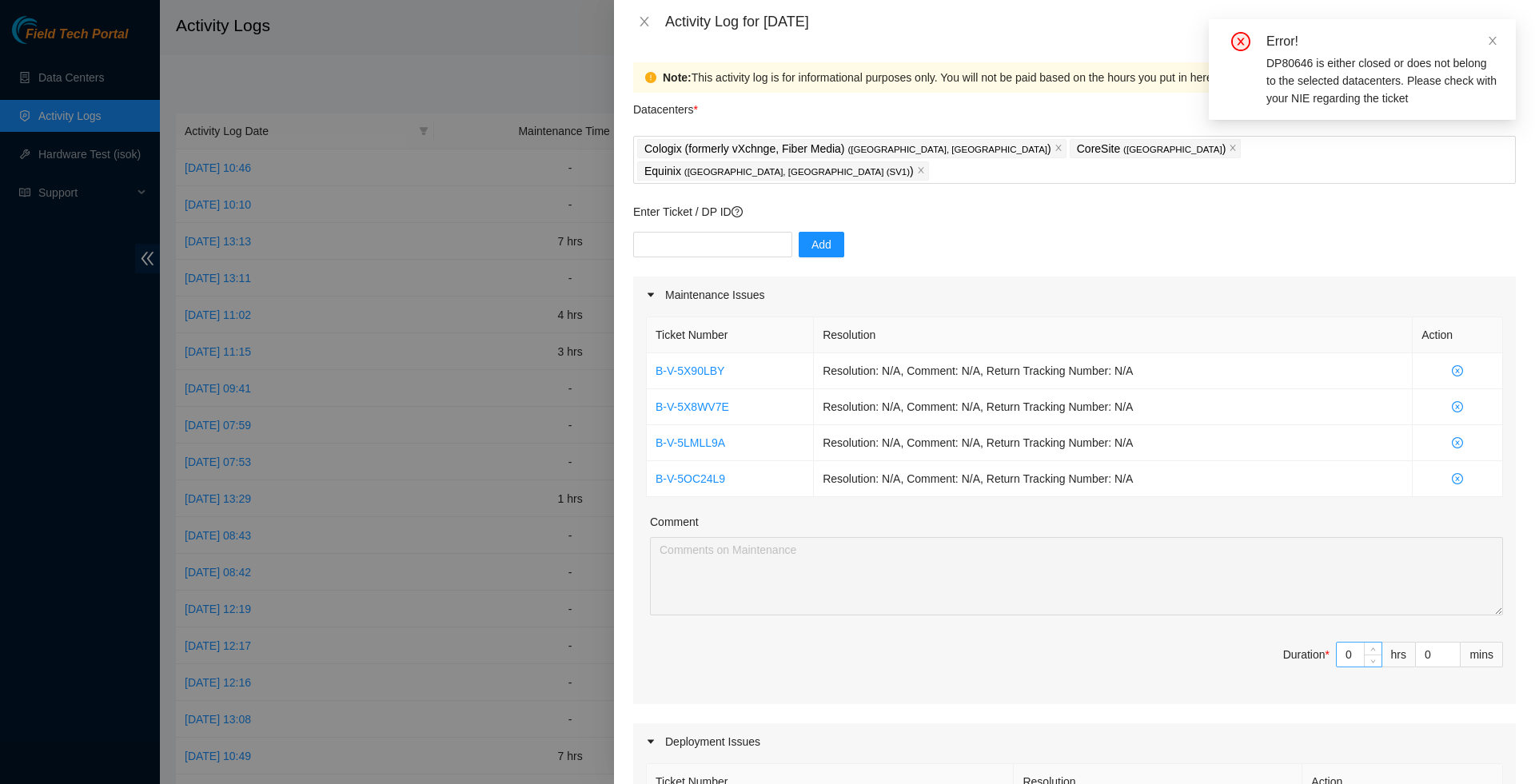
click at [1370, 641] on div "0" at bounding box center [1359, 654] width 46 height 26
type input "1"
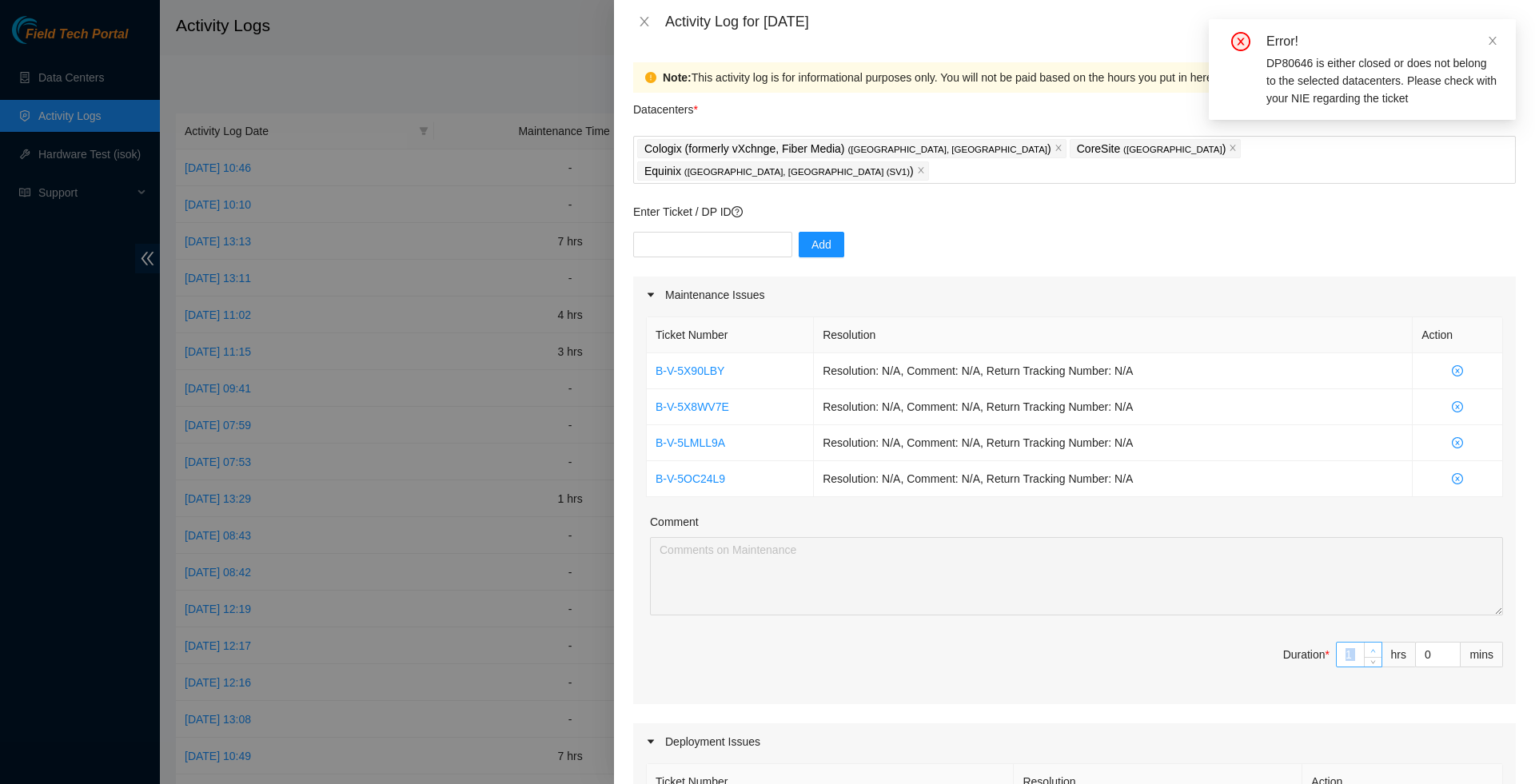
click at [1370, 642] on span "Increase Value" at bounding box center [1373, 649] width 18 height 14
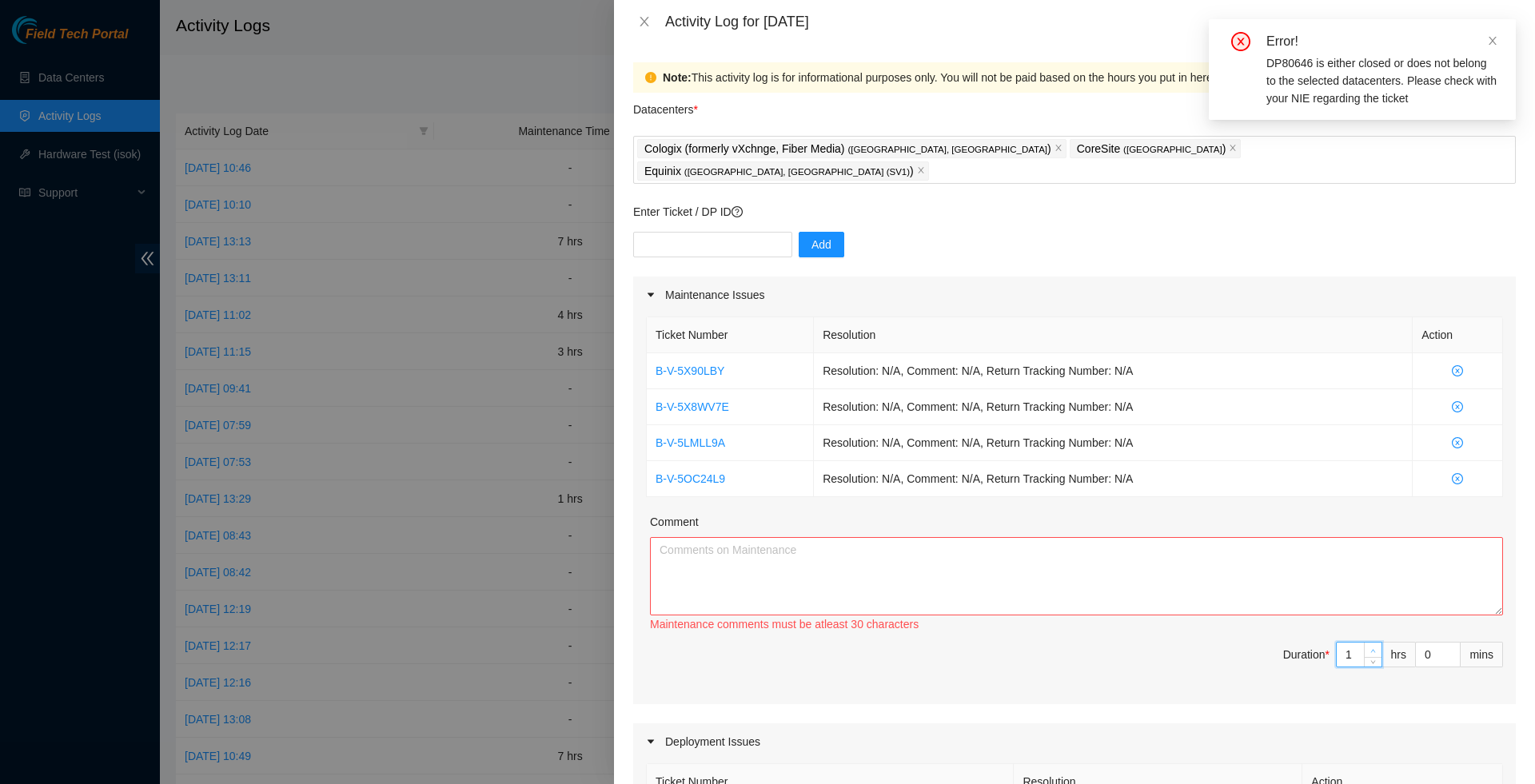
type input "2"
click at [1370, 642] on span "Increase Value" at bounding box center [1373, 649] width 18 height 14
type input "3"
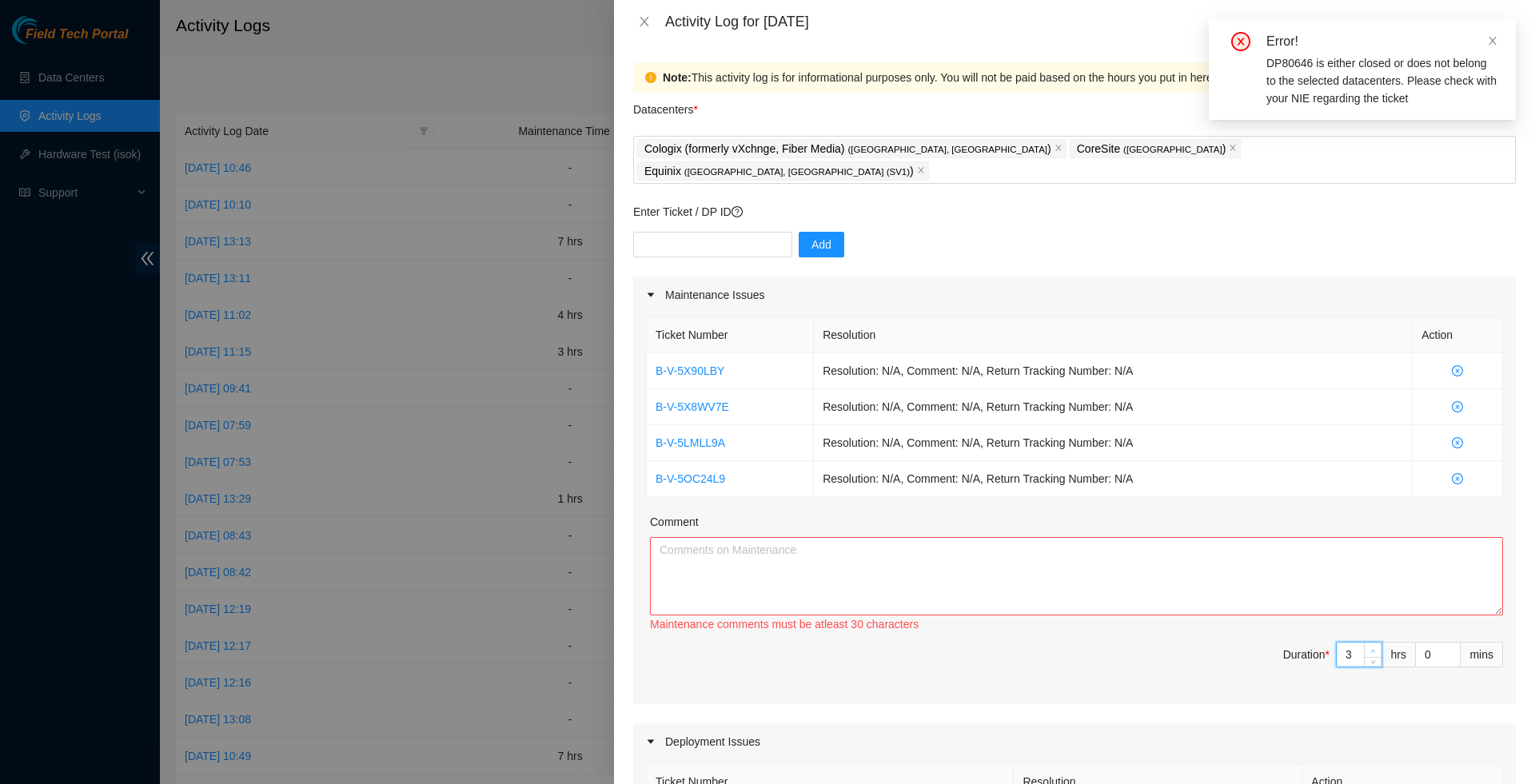
click at [1370, 642] on span "Increase Value" at bounding box center [1373, 649] width 18 height 14
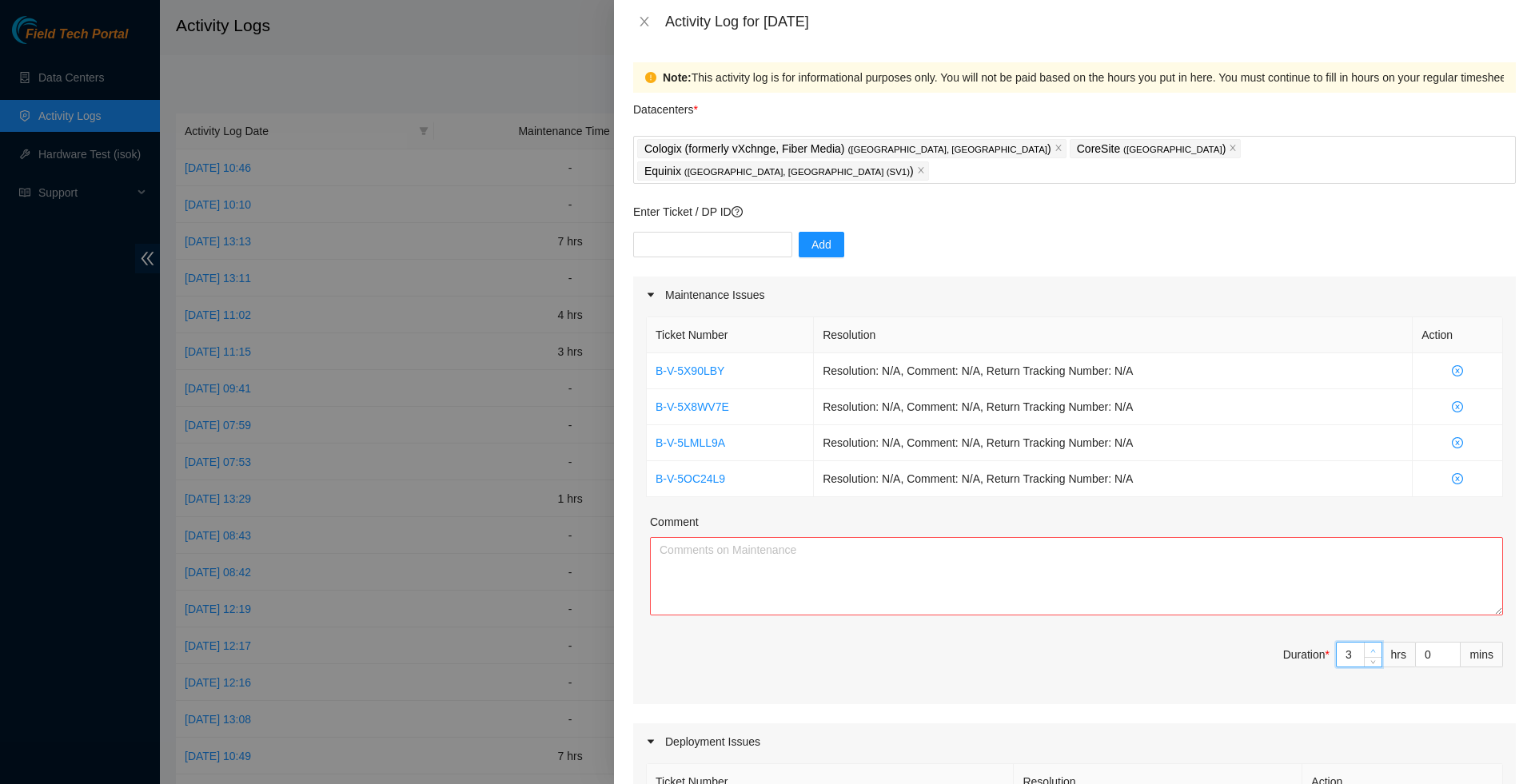
click at [1370, 642] on span "Increase Value" at bounding box center [1373, 649] width 18 height 14
type input "4"
type input "5"
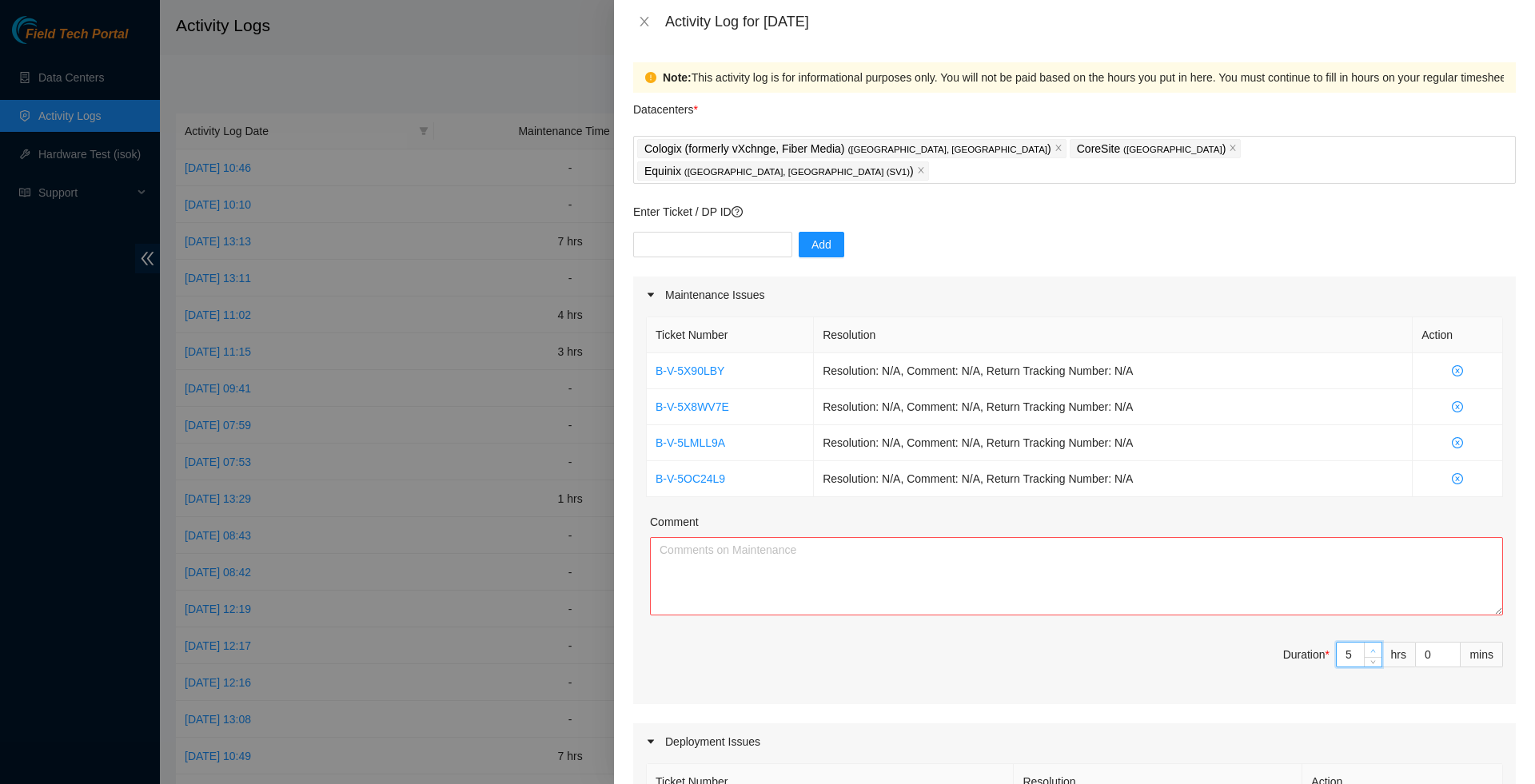
click at [1370, 642] on span "Increase Value" at bounding box center [1373, 649] width 18 height 14
type input "6"
click at [1370, 642] on span "Increase Value" at bounding box center [1373, 649] width 18 height 14
type input "7"
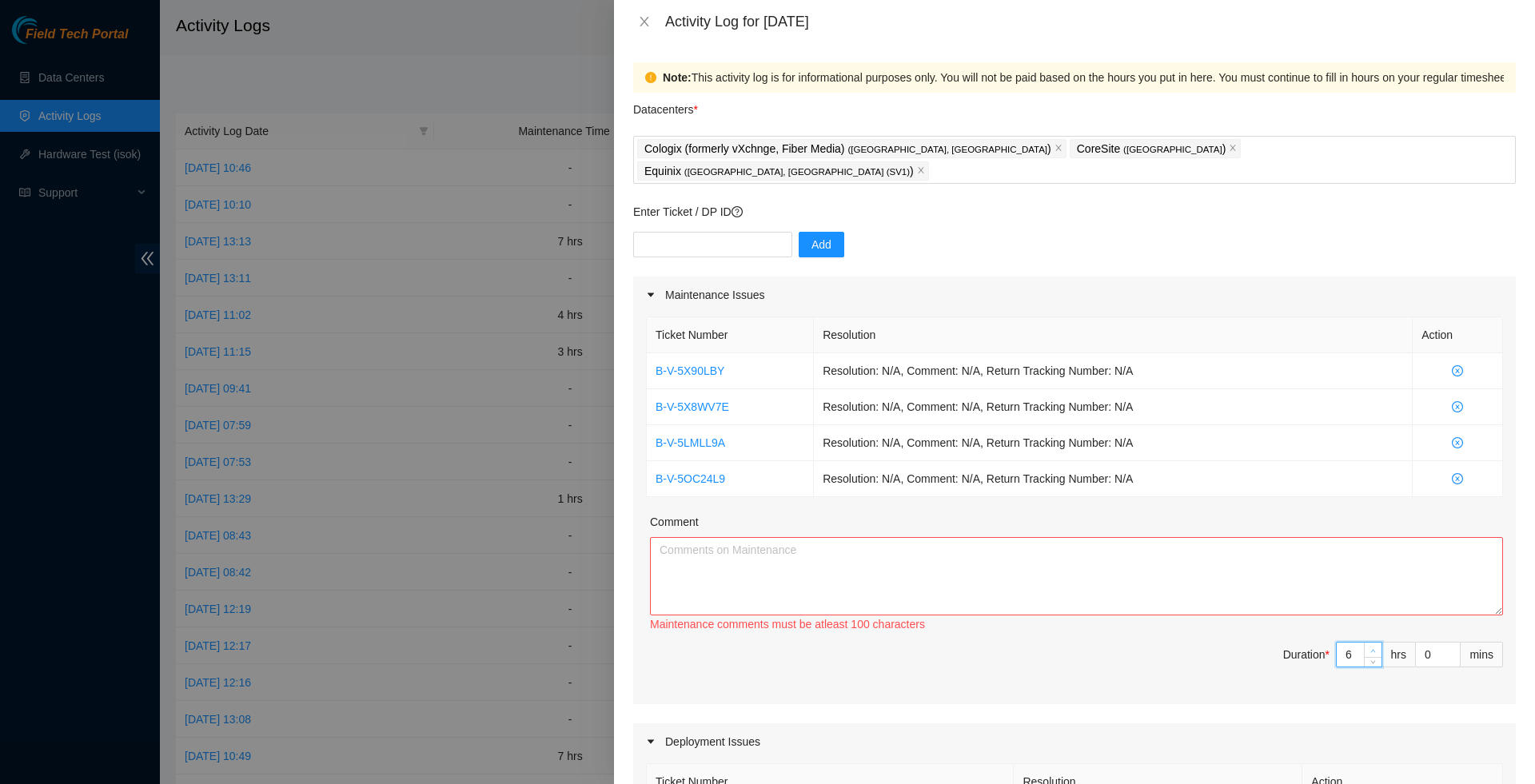
type input "7"
click at [1370, 642] on span "Increase Value" at bounding box center [1373, 649] width 18 height 14
click at [1257, 559] on textarea "Comment" at bounding box center [1076, 576] width 853 height 78
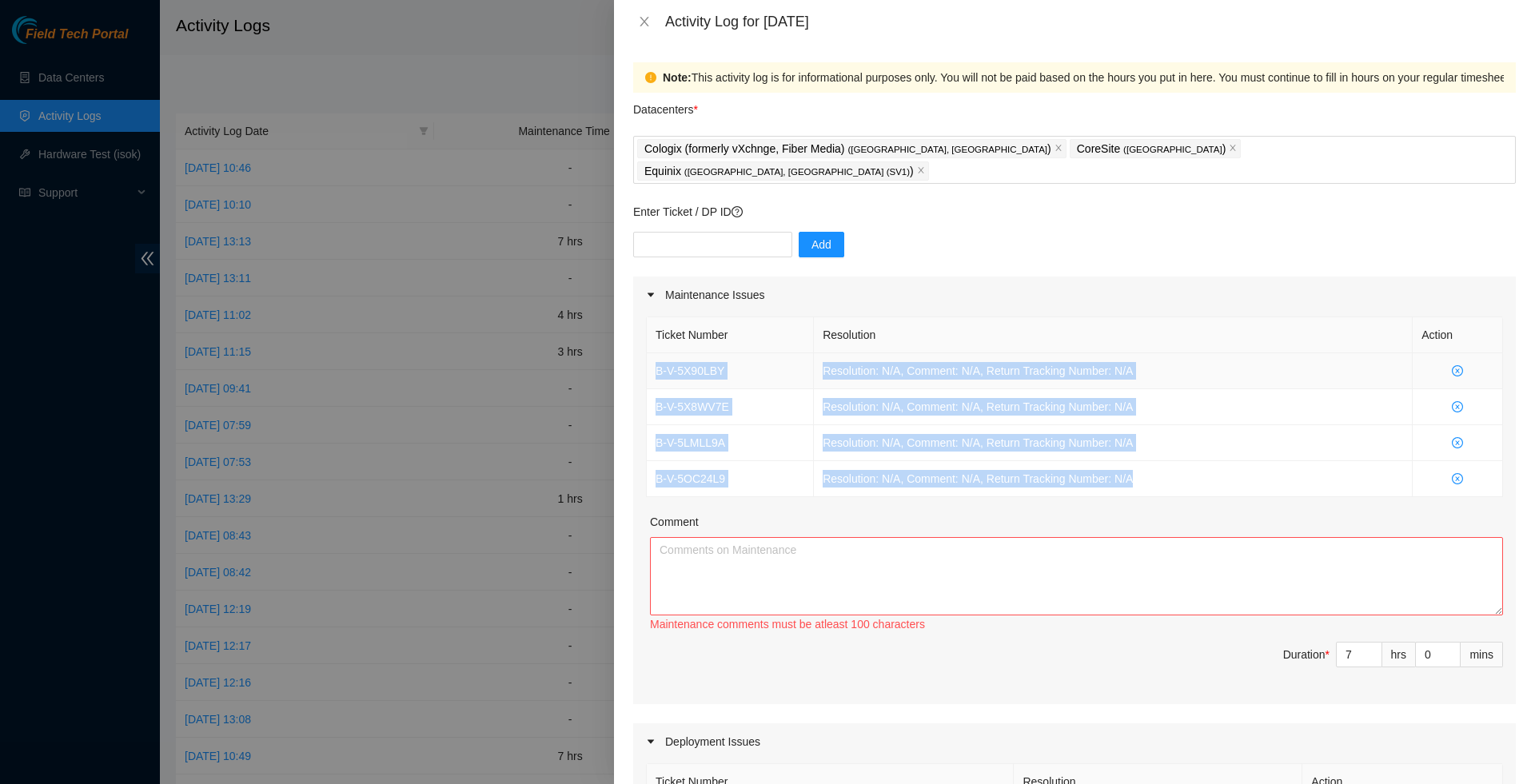
drag, startPoint x: 1159, startPoint y: 461, endPoint x: 656, endPoint y: 347, distance: 515.8
click at [656, 353] on tbody "B-V-5X90LBY Resolution: N/A, Comment: N/A, Return Tracking Number: N/A B-V-5X8W…" at bounding box center [1075, 424] width 857 height 143
copy tbody "B-V-5X90LBY Resolution: N/A, Comment: N/A, Return Tracking Number: N/A B-V-5X8W…"
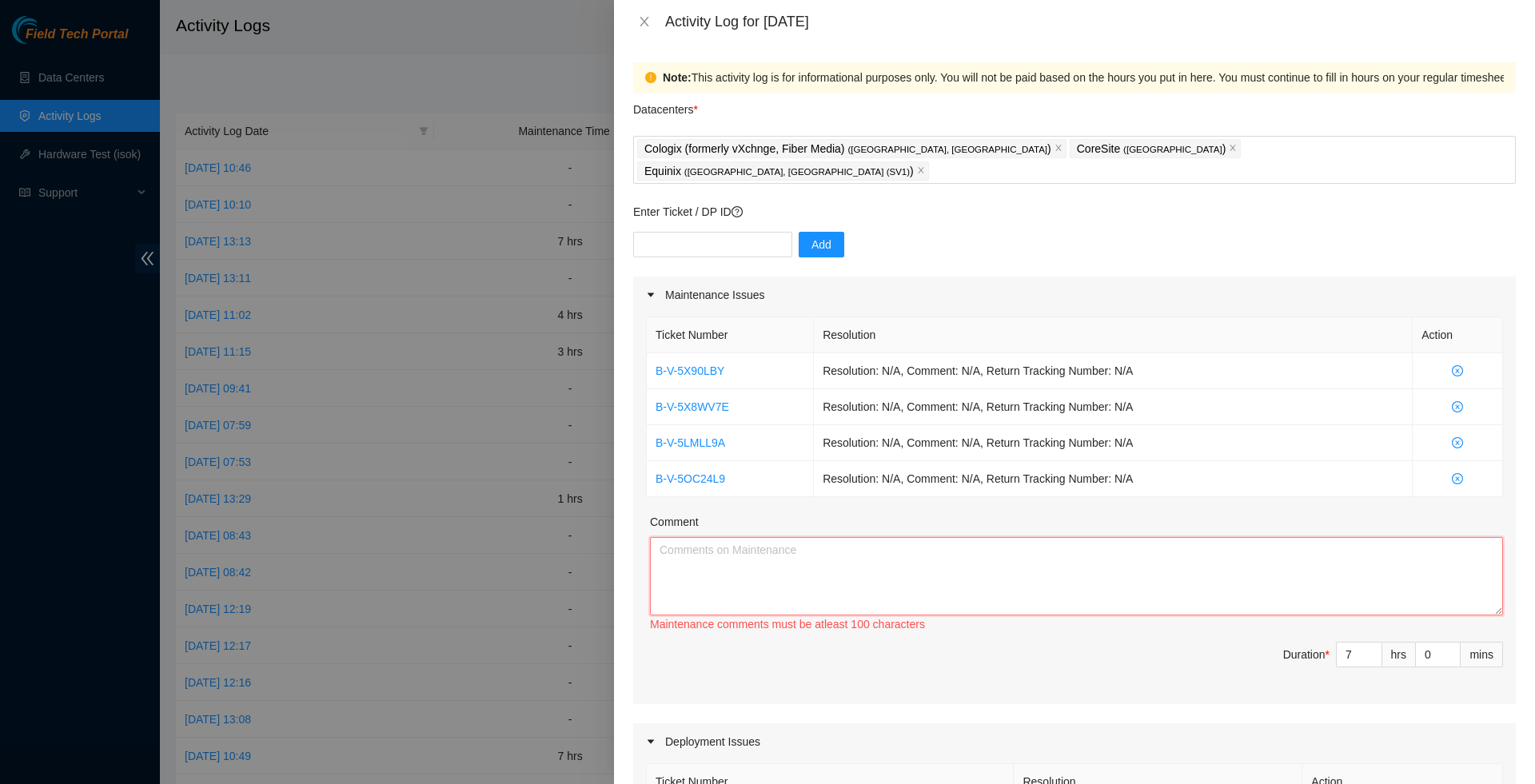
click at [759, 554] on textarea "Comment" at bounding box center [1076, 576] width 853 height 78
paste textarea "B-V-5X90LBY Resolution: N/A, Comment: N/A, Return Tracking Number: N/A B-V-5X8W…"
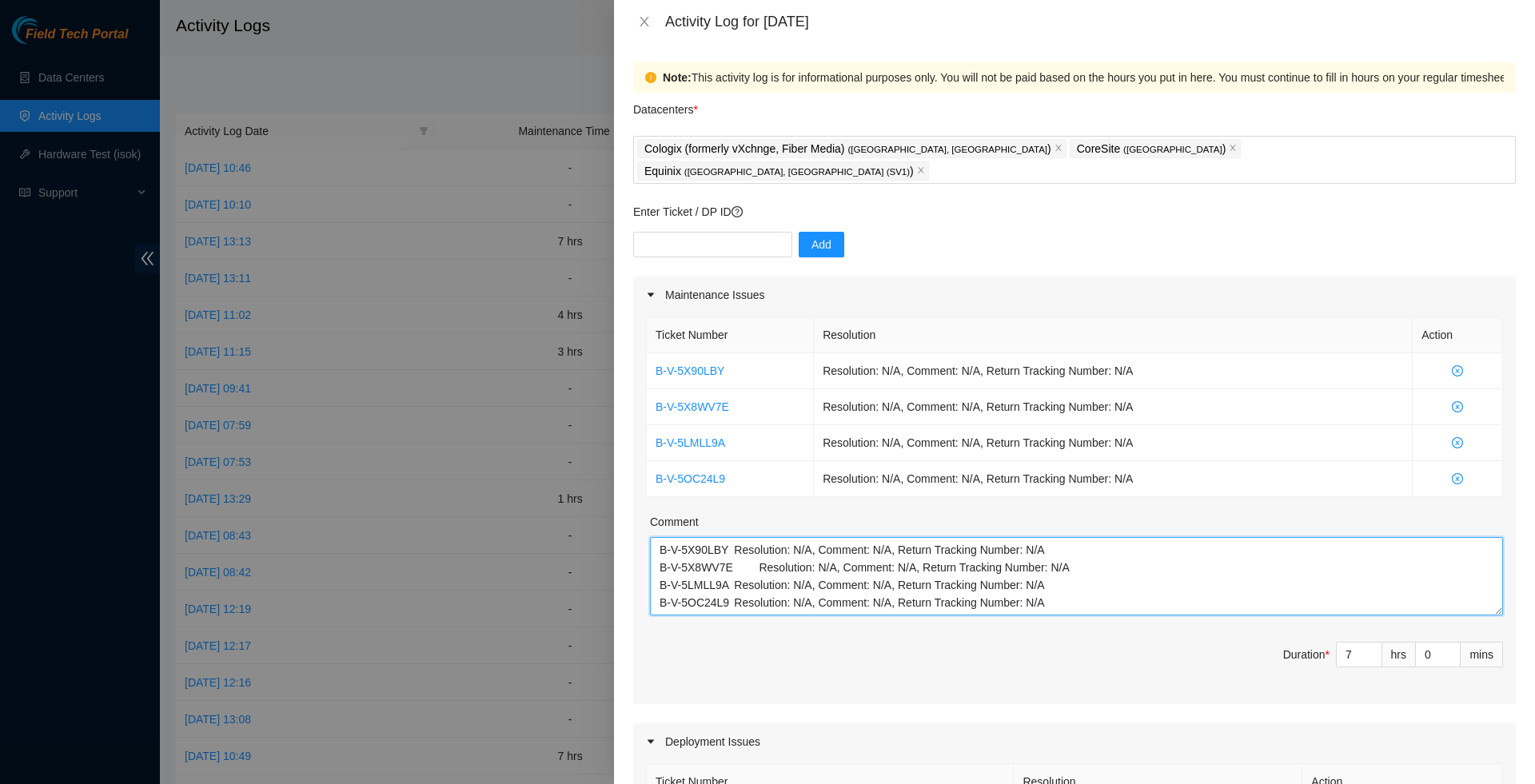
click at [1112, 557] on textarea "B-V-5X90LBY Resolution: N/A, Comment: N/A, Return Tracking Number: N/A B-V-5X8W…" at bounding box center [1076, 576] width 853 height 78
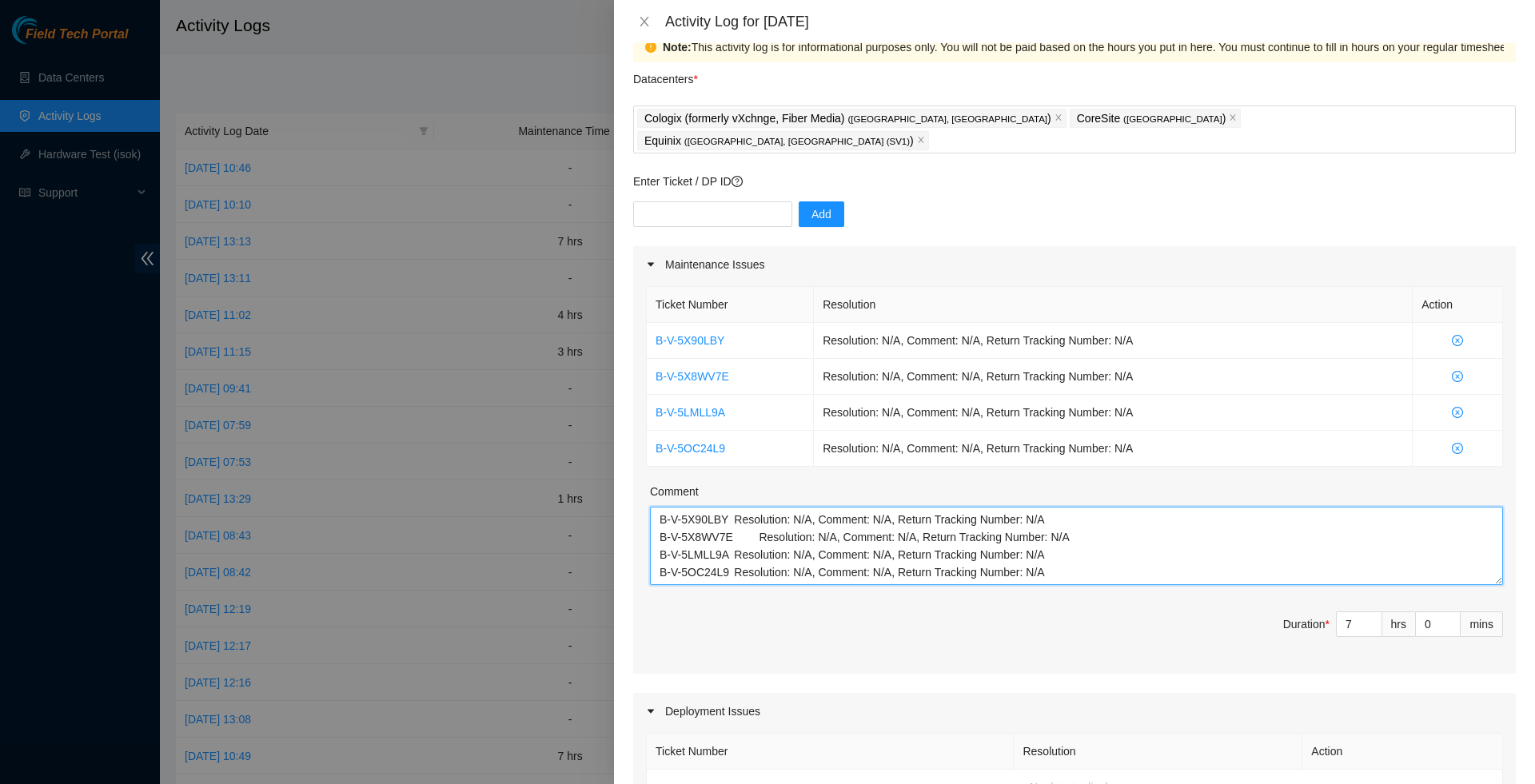
click at [1104, 557] on textarea "B-V-5X90LBY Resolution: N/A, Comment: N/A, Return Tracking Number: N/A B-V-5X8W…" at bounding box center [1076, 546] width 853 height 78
click at [1111, 516] on textarea "B-V-5X90LBY Resolution: N/A, Comment: N/A, Return Tracking Number: N/A B-V-5X8W…" at bounding box center [1076, 546] width 853 height 78
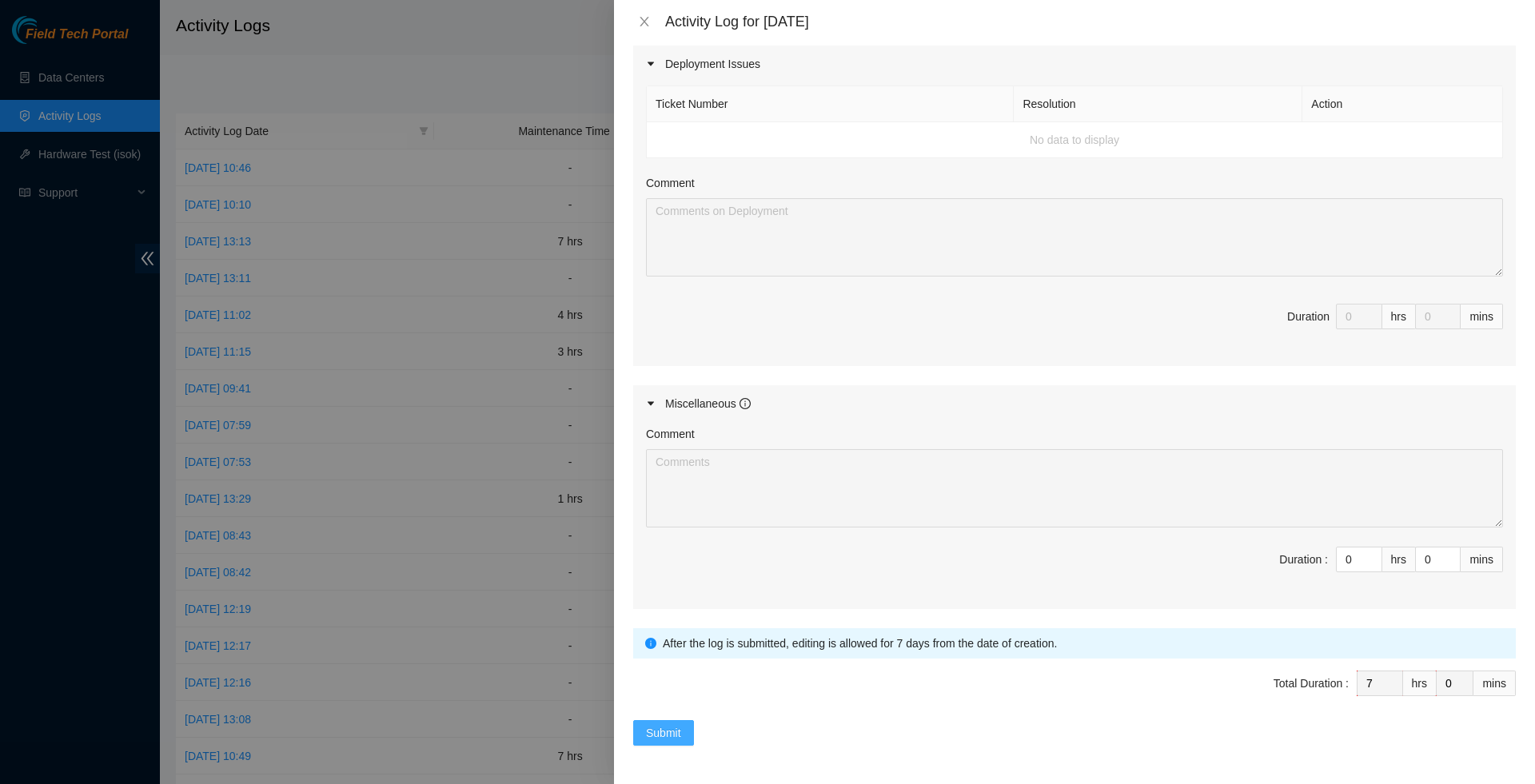
scroll to position [682, 0]
type textarea "B-V-5X90LBY Resolution: N/A, Comment: N/A, Return Tracking Number: N/A B-V-5X8W…"
click at [673, 740] on span "Submit" at bounding box center [663, 733] width 35 height 18
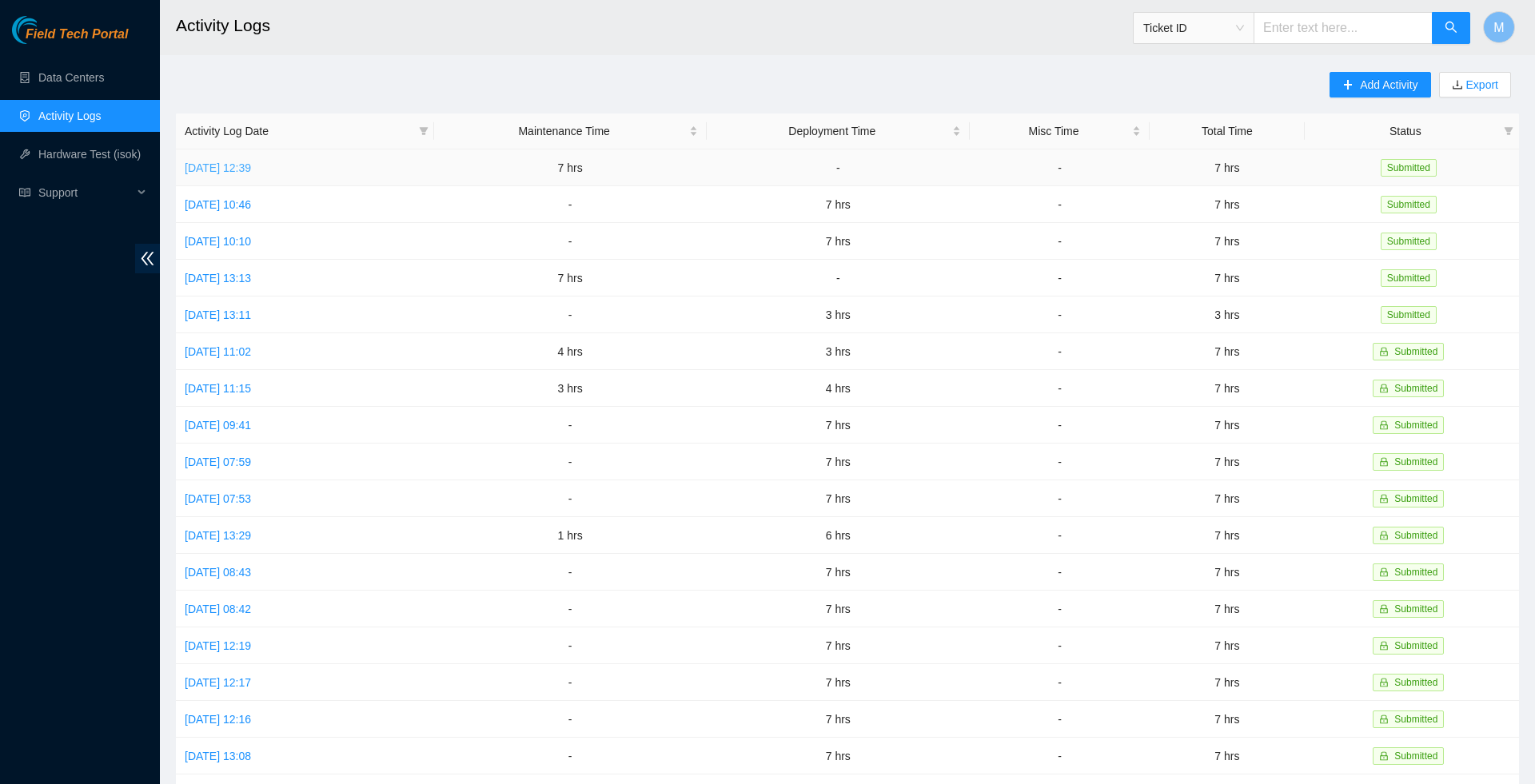
click at [251, 161] on link "Wed, 01 Oct 2025 12:39" at bounding box center [218, 167] width 66 height 12
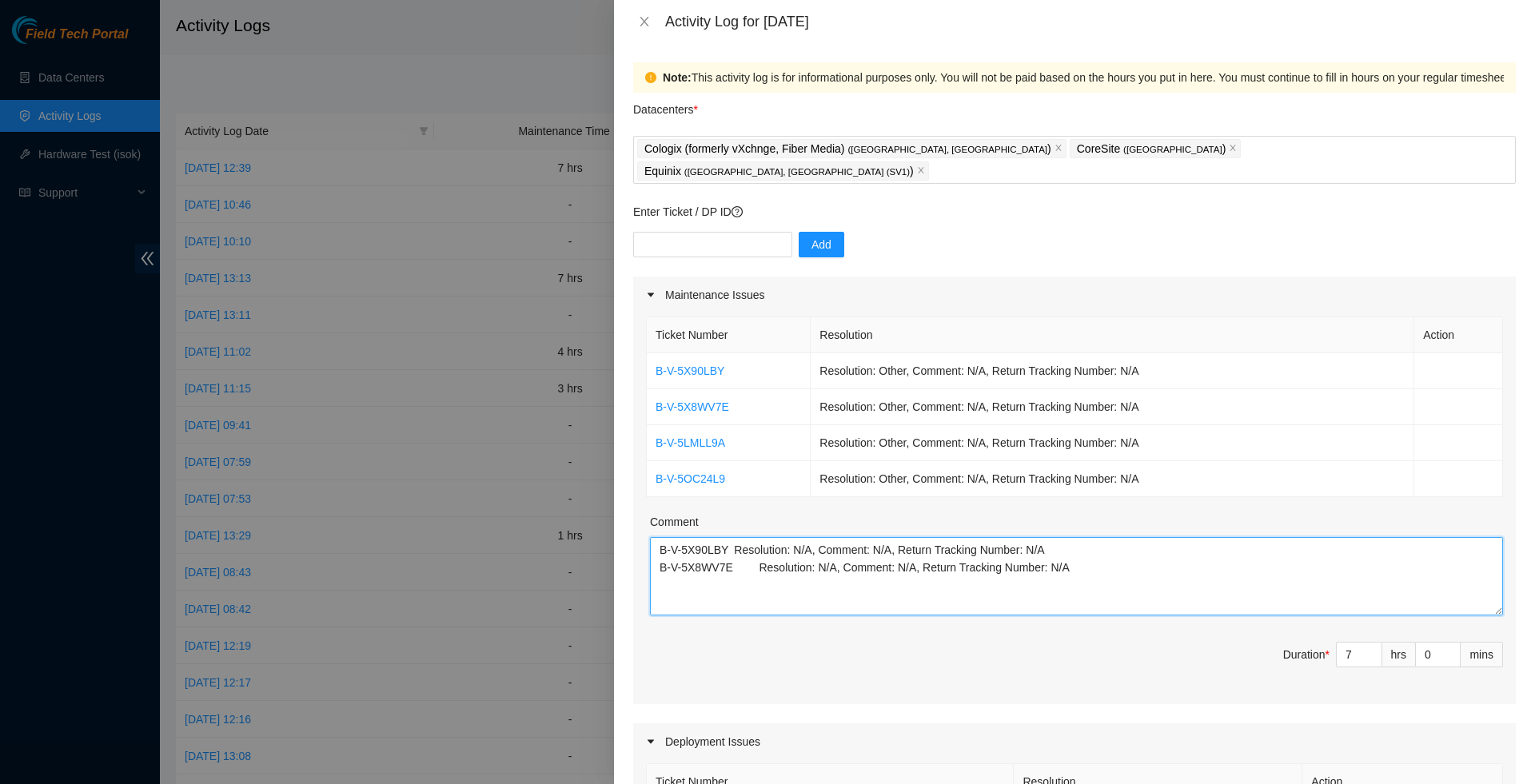
click at [999, 570] on textarea "B-V-5X90LBY Resolution: N/A, Comment: N/A, Return Tracking Number: N/A B-V-5X8W…" at bounding box center [1076, 576] width 853 height 78
paste textarea "Confirmed correct rack and asset, WWW SJC14 Unseated EXFO OTDR needs update, se…"
click at [662, 568] on textarea "B-V-5X90LBY Resolution: N/A, Comment: N/A, Return Tracking Number: N/A B-V-5X8W…" at bounding box center [1076, 576] width 853 height 78
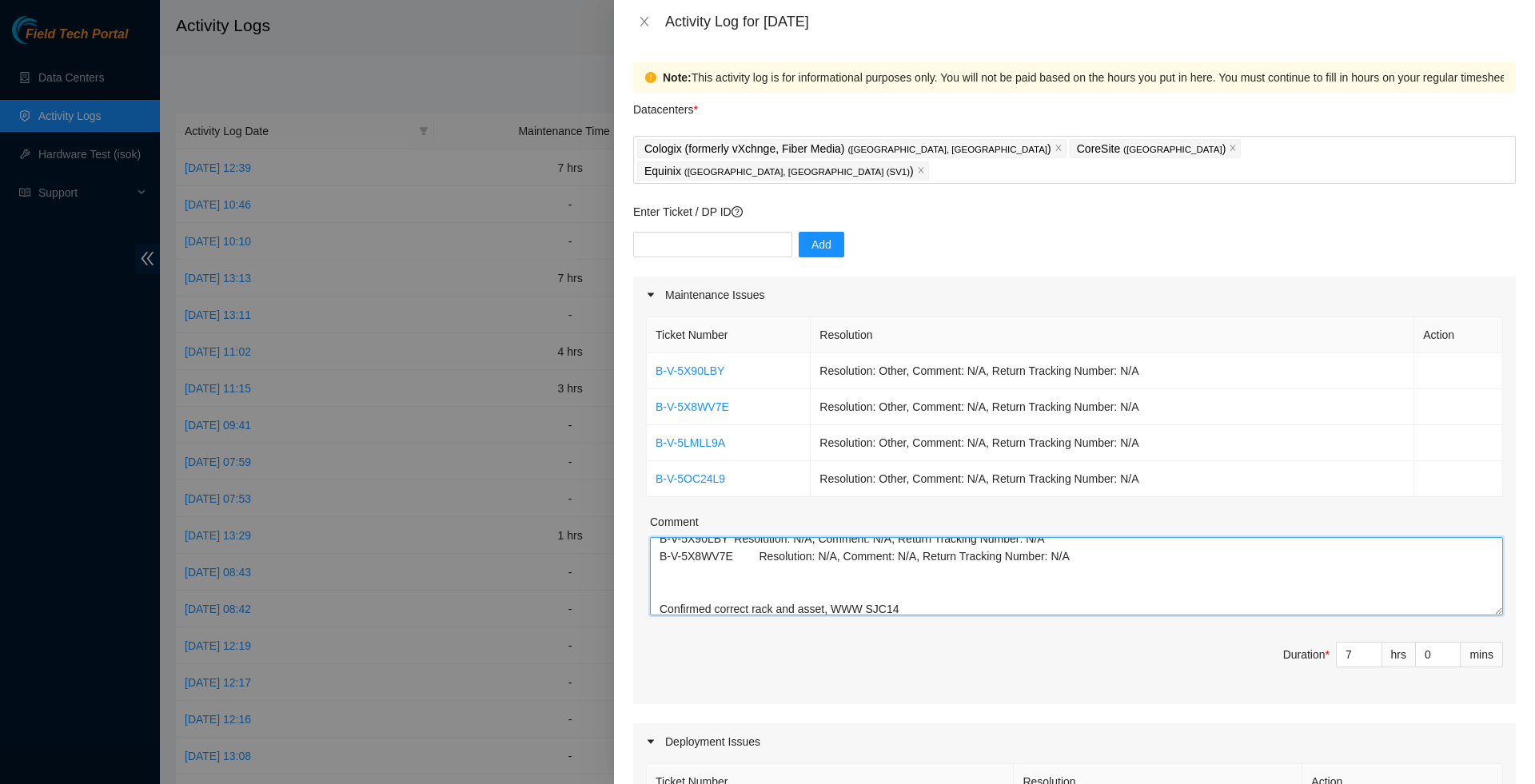
paste textarea "Worked with Philip and DWDM team"
click at [662, 577] on textarea "B-V-5X90LBY Resolution: N/A, Comment: N/A, Return Tracking Number: N/A B-V-5X8W…" at bounding box center [1076, 576] width 853 height 78
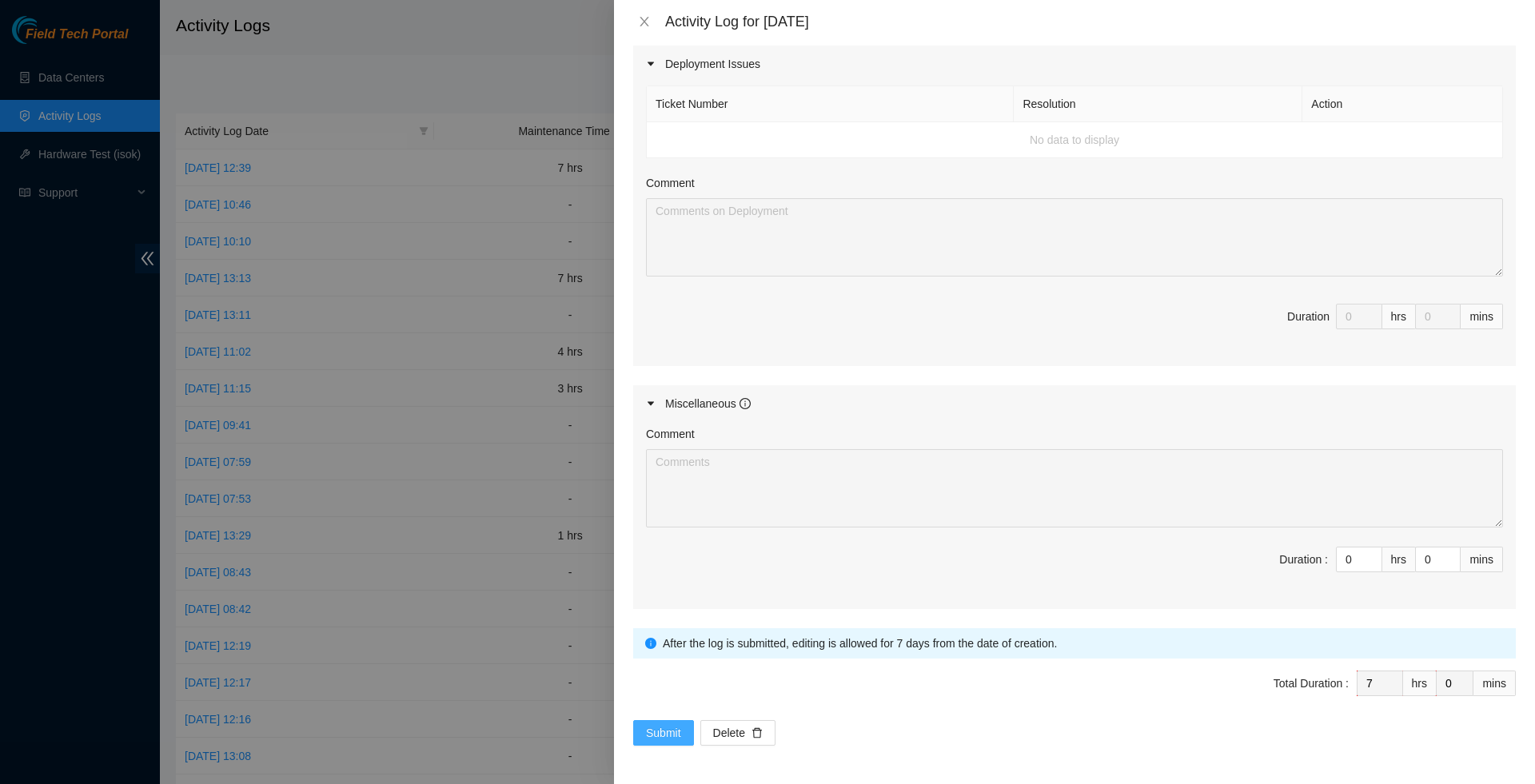
scroll to position [682, 0]
type textarea "B-V-5X90LBY Resolution: N/A, Comment: N/A, Return Tracking Number: N/A B-V-5X8W…"
click at [650, 731] on span "Submit" at bounding box center [663, 733] width 35 height 18
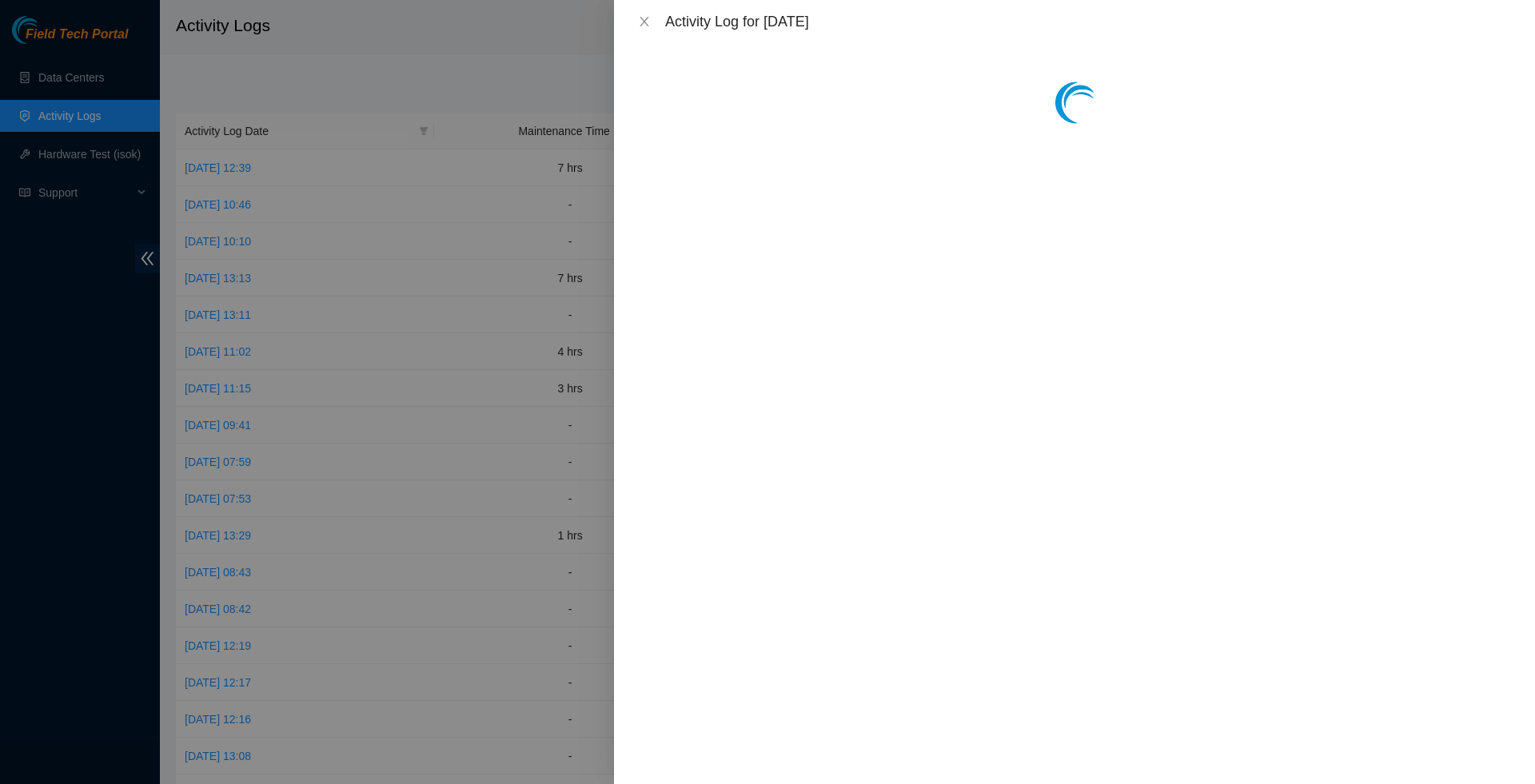
scroll to position [0, 0]
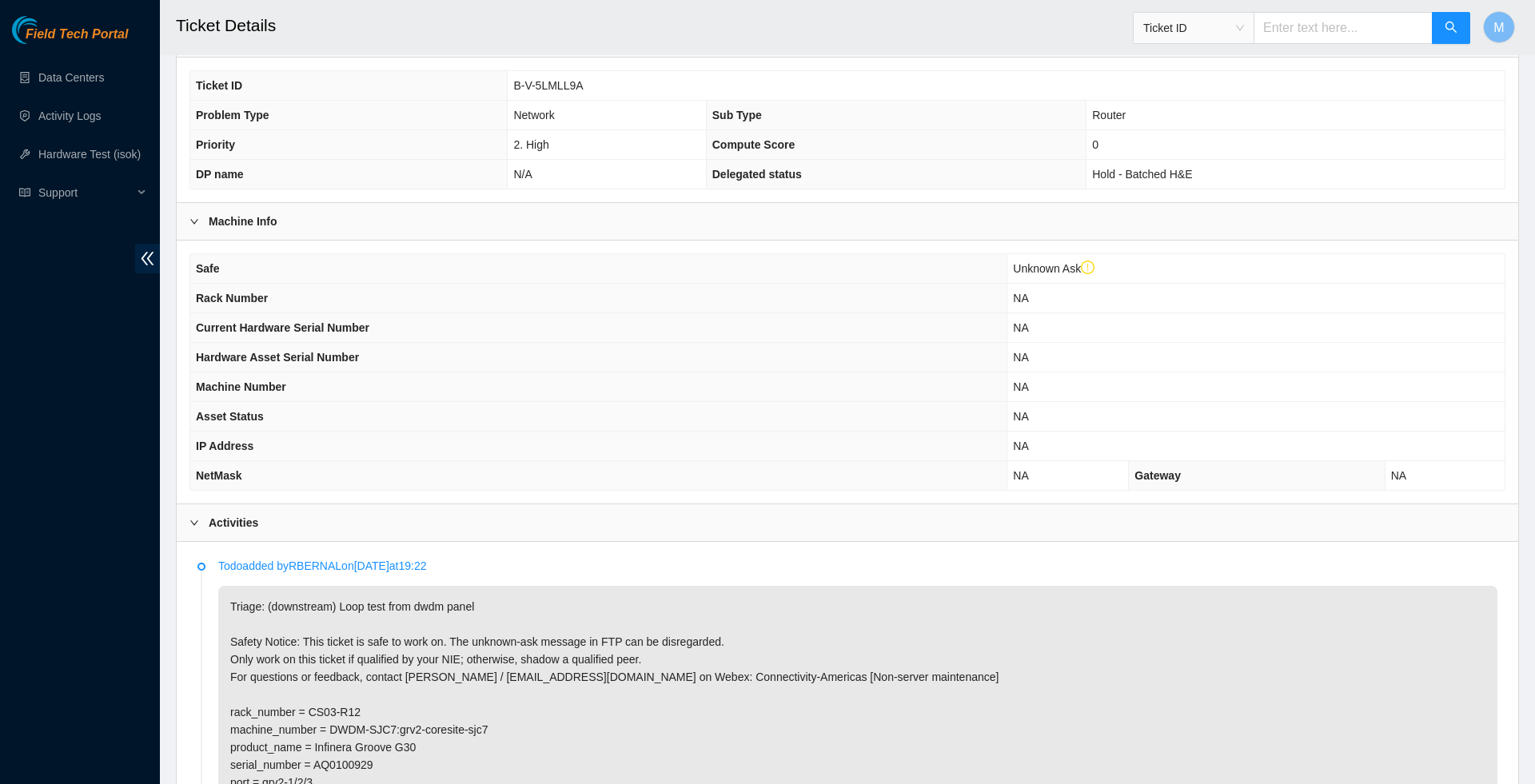
scroll to position [320, 0]
drag, startPoint x: 512, startPoint y: 94, endPoint x: 595, endPoint y: 91, distance: 83.1
click at [595, 91] on td "B-V-5LMLL9A" at bounding box center [1006, 88] width 997 height 29
copy span "B-V-5LMLL9A"
